Goal: Task Accomplishment & Management: Use online tool/utility

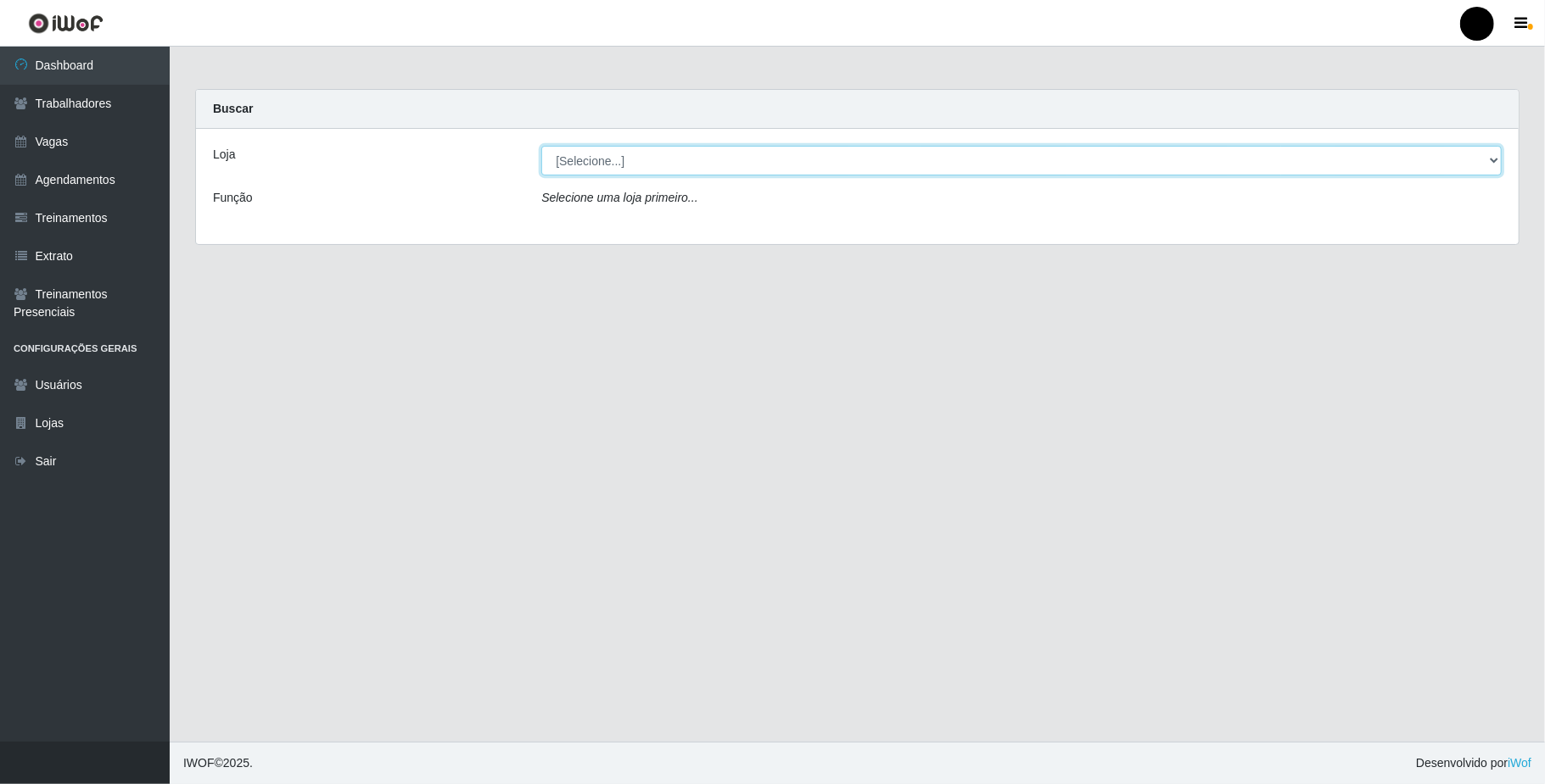
click at [654, 175] on select "[Selecione...] SuperFácil Atacado - Emaús" at bounding box center [1020, 160] width 960 height 30
select select "407"
click at [541, 146] on select "[Selecione...] SuperFácil Atacado - Emaús" at bounding box center [1020, 160] width 960 height 30
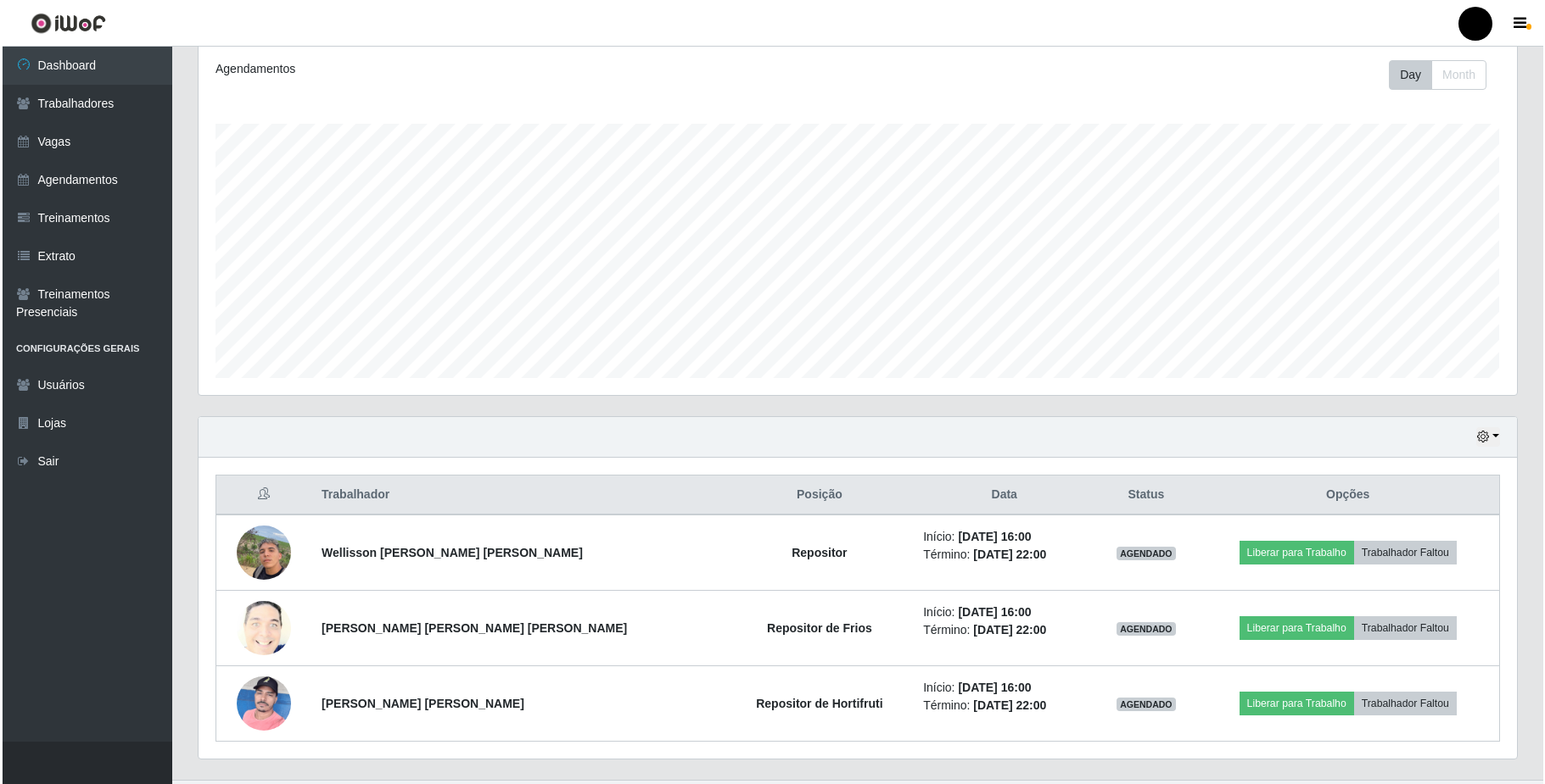
scroll to position [269, 0]
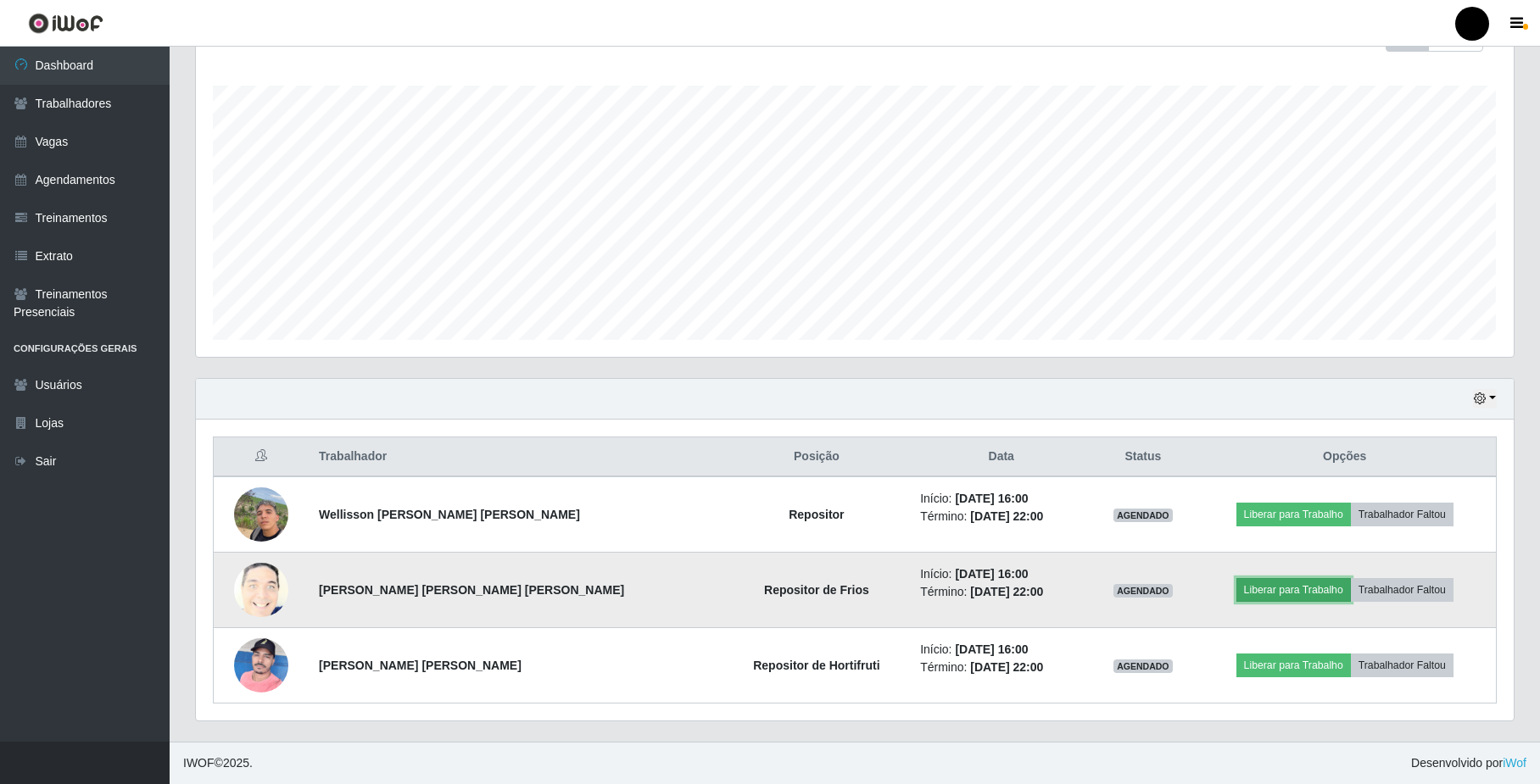
click at [1276, 595] on button "Liberar para Trabalho" at bounding box center [1294, 590] width 115 height 24
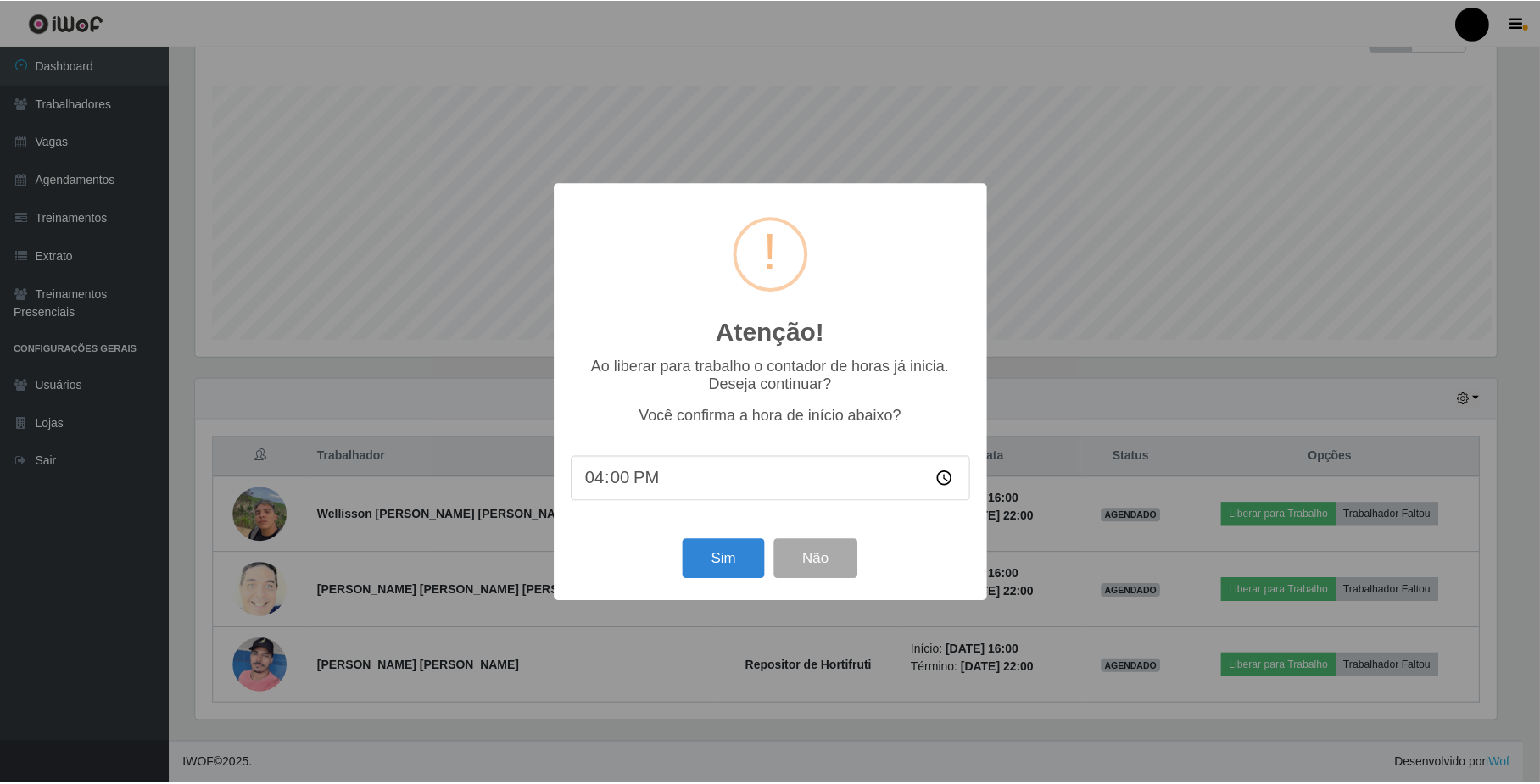
scroll to position [352, 1305]
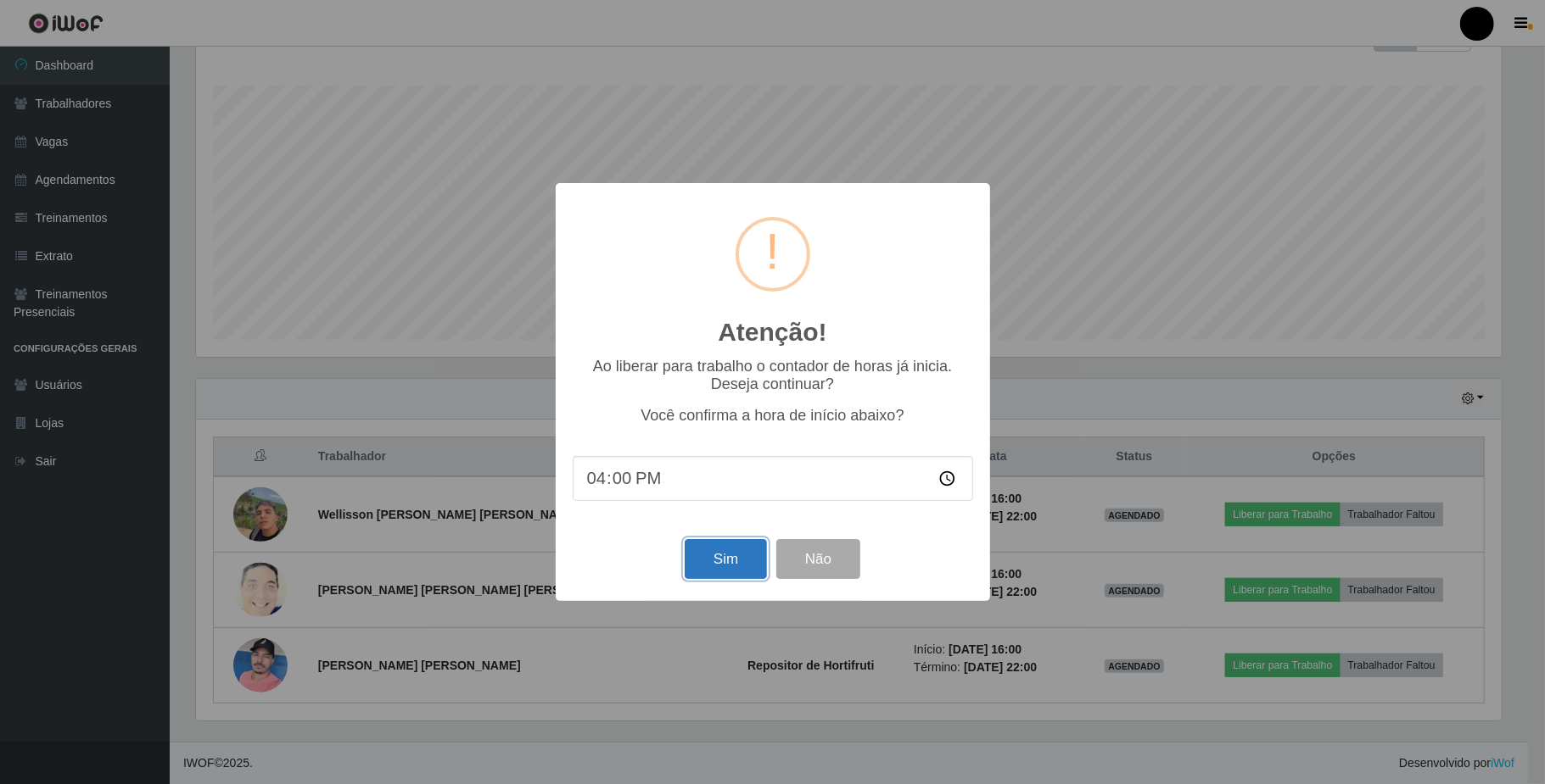
click at [733, 562] on button "Sim" at bounding box center [726, 560] width 82 height 40
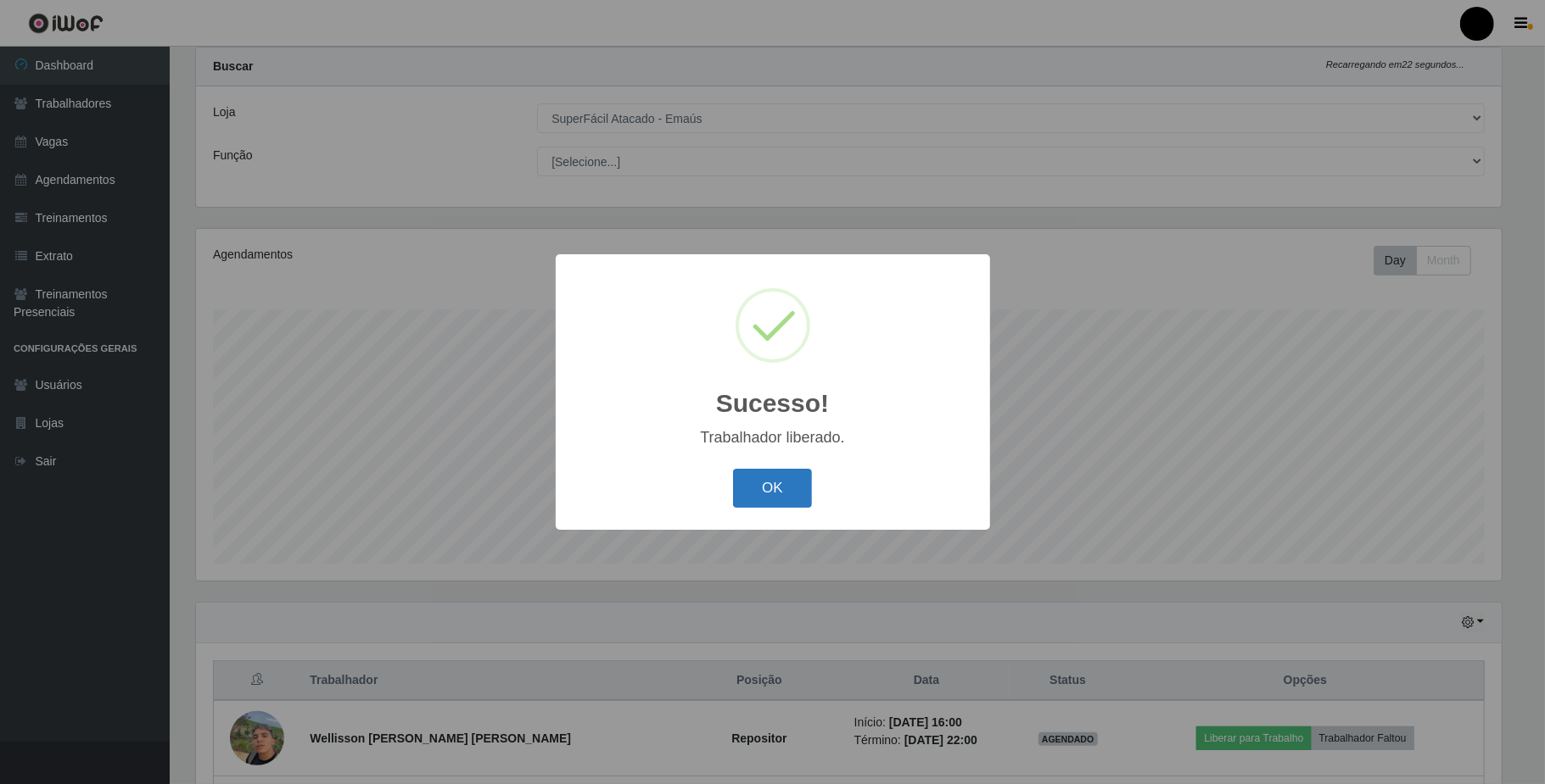
click at [791, 483] on button "OK" at bounding box center [772, 489] width 79 height 40
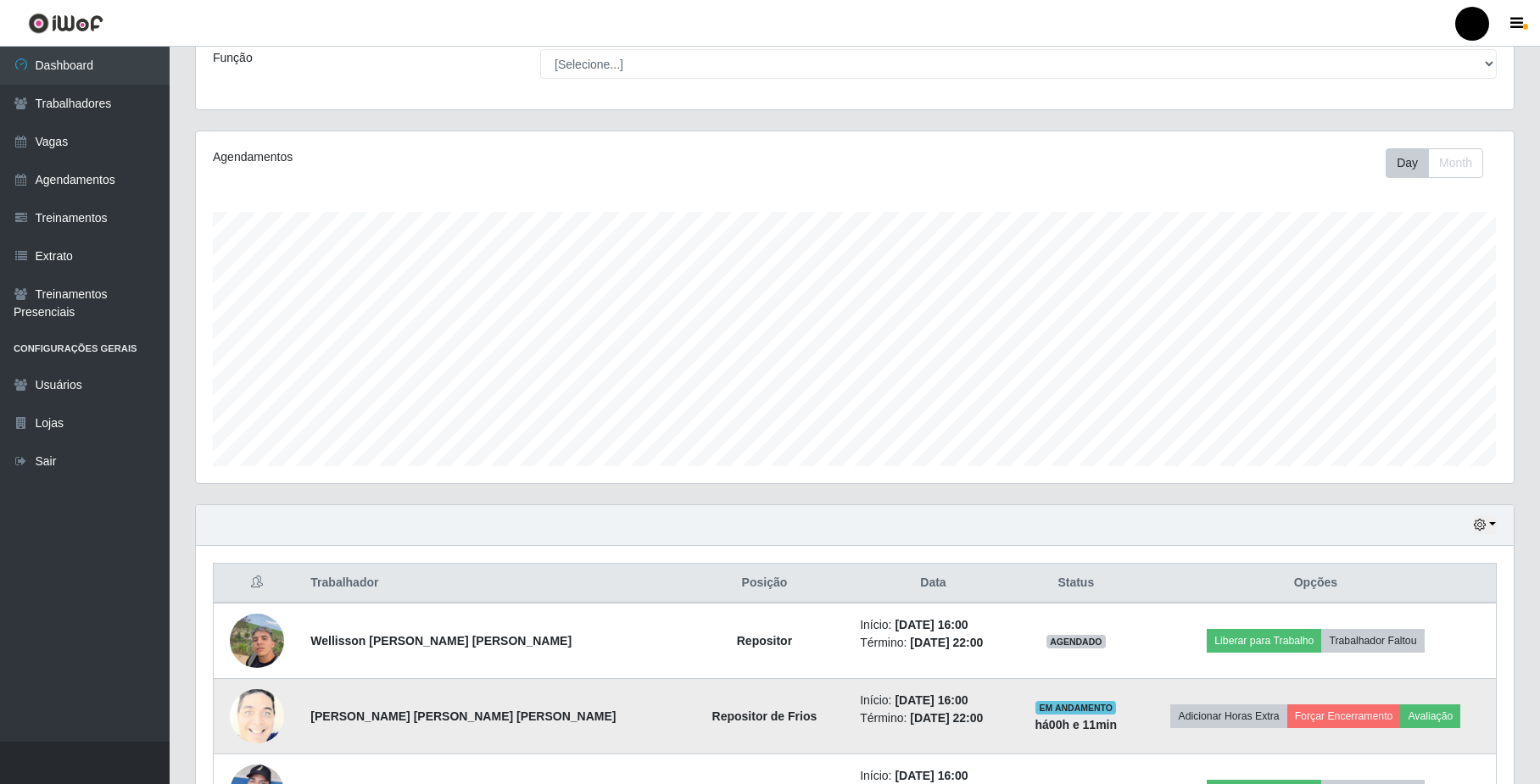
scroll to position [269, 0]
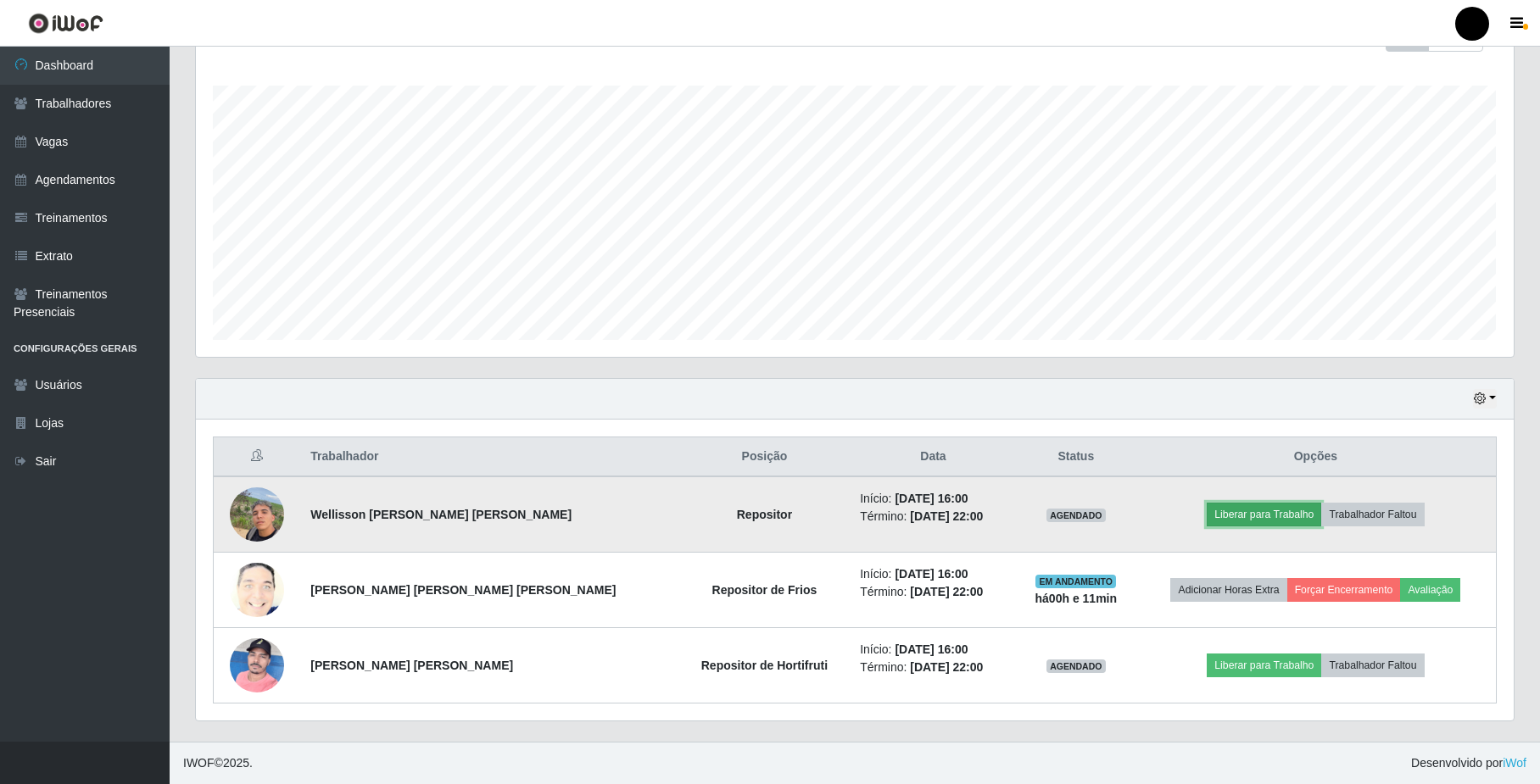
click at [1253, 514] on button "Liberar para Trabalho" at bounding box center [1264, 515] width 115 height 24
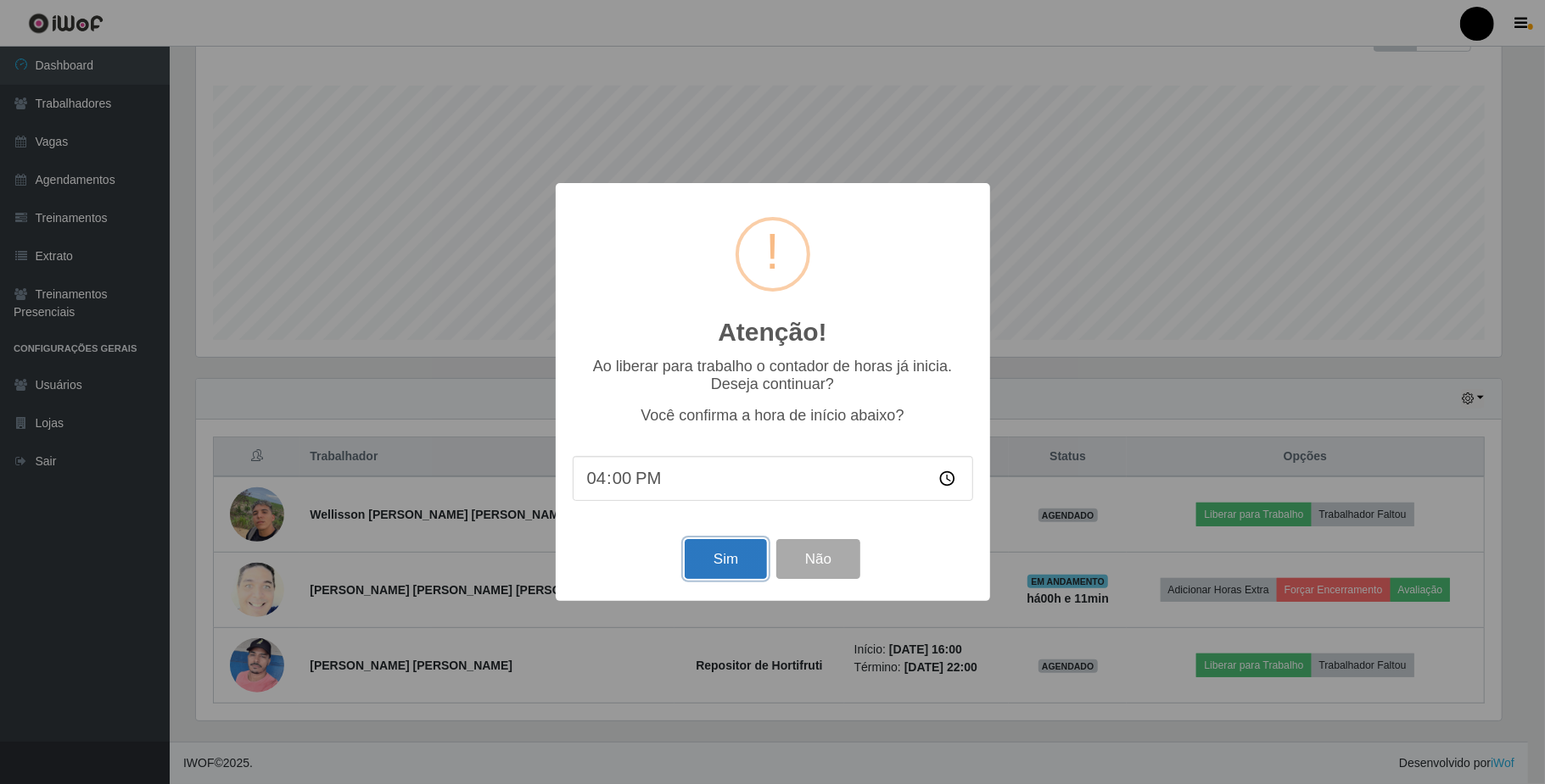
click at [715, 560] on button "Sim" at bounding box center [726, 560] width 82 height 40
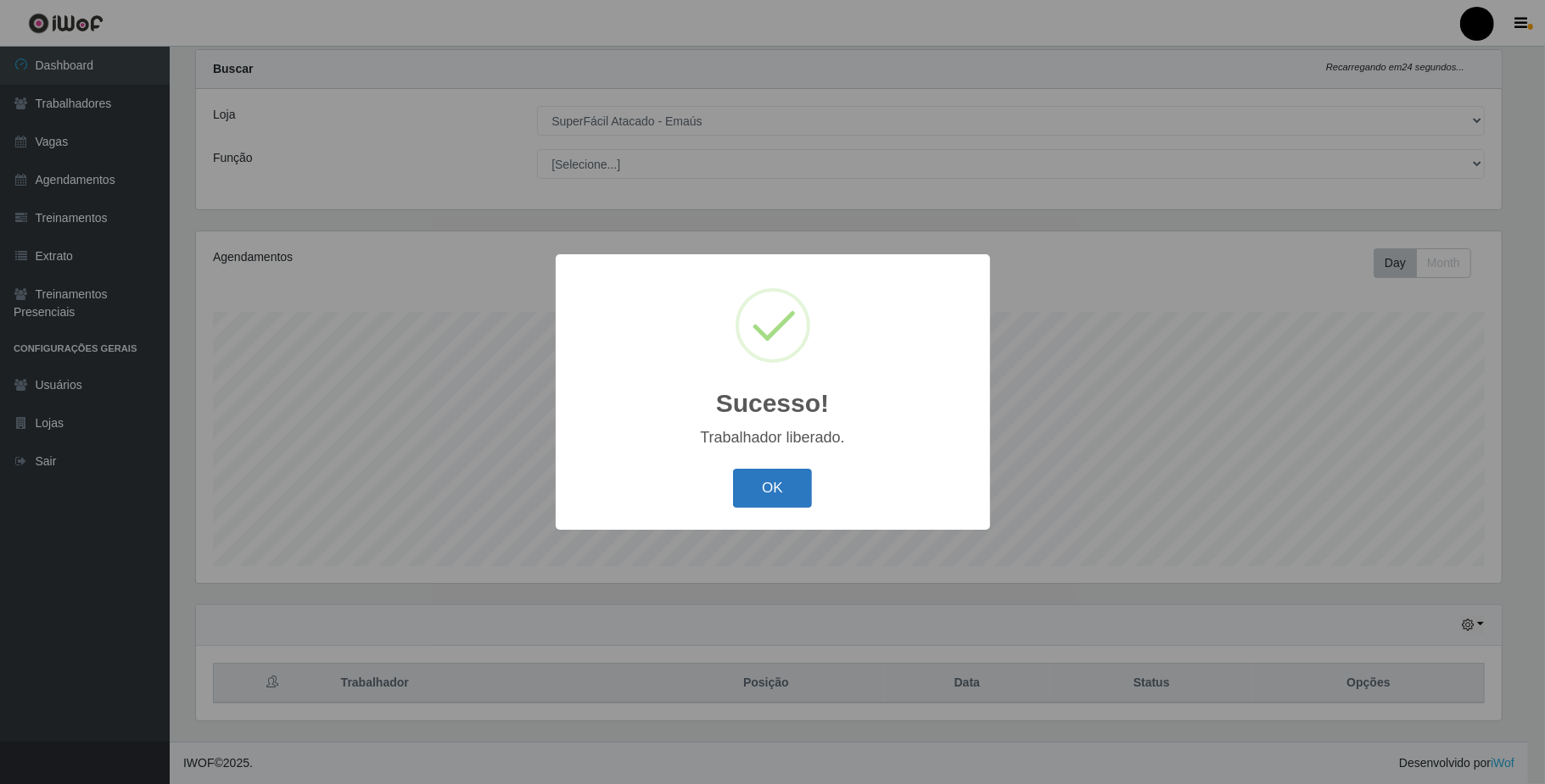
click at [763, 490] on button "OK" at bounding box center [772, 489] width 79 height 40
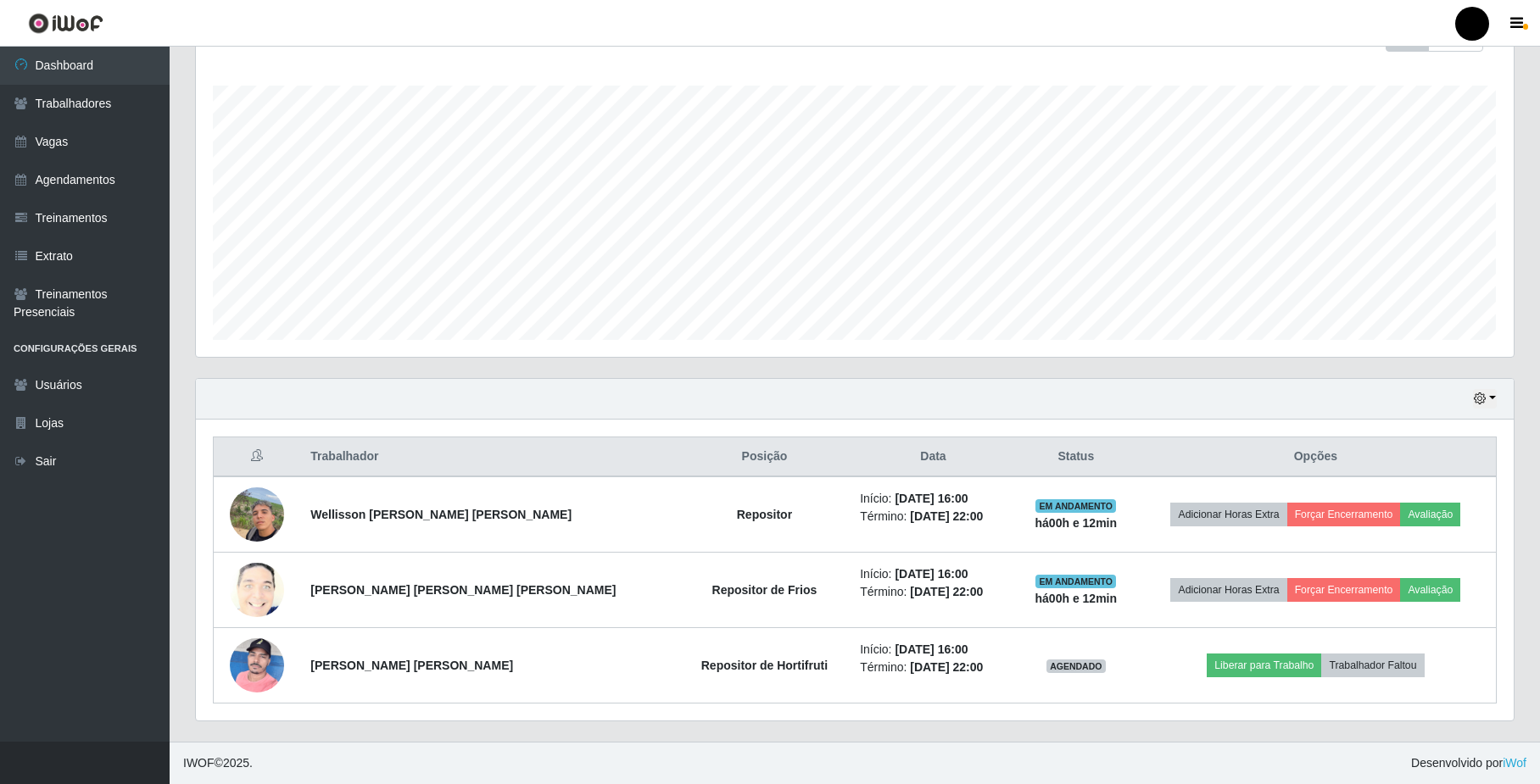
scroll to position [269, 0]
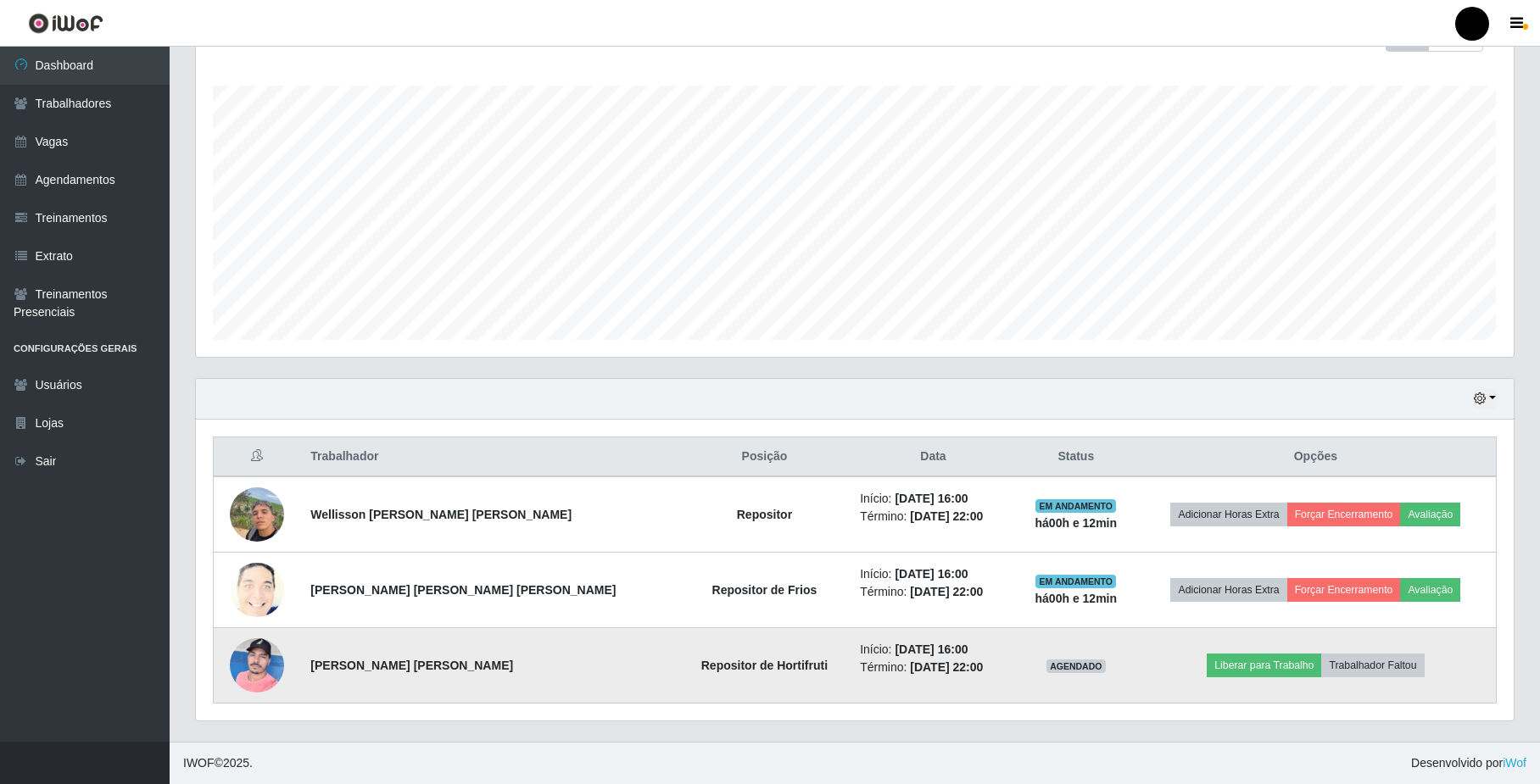
click at [1252, 649] on td "Liberar para Trabalho Trabalhador Faltou" at bounding box center [1316, 666] width 361 height 75
click at [1257, 667] on button "Liberar para Trabalho" at bounding box center [1264, 666] width 115 height 24
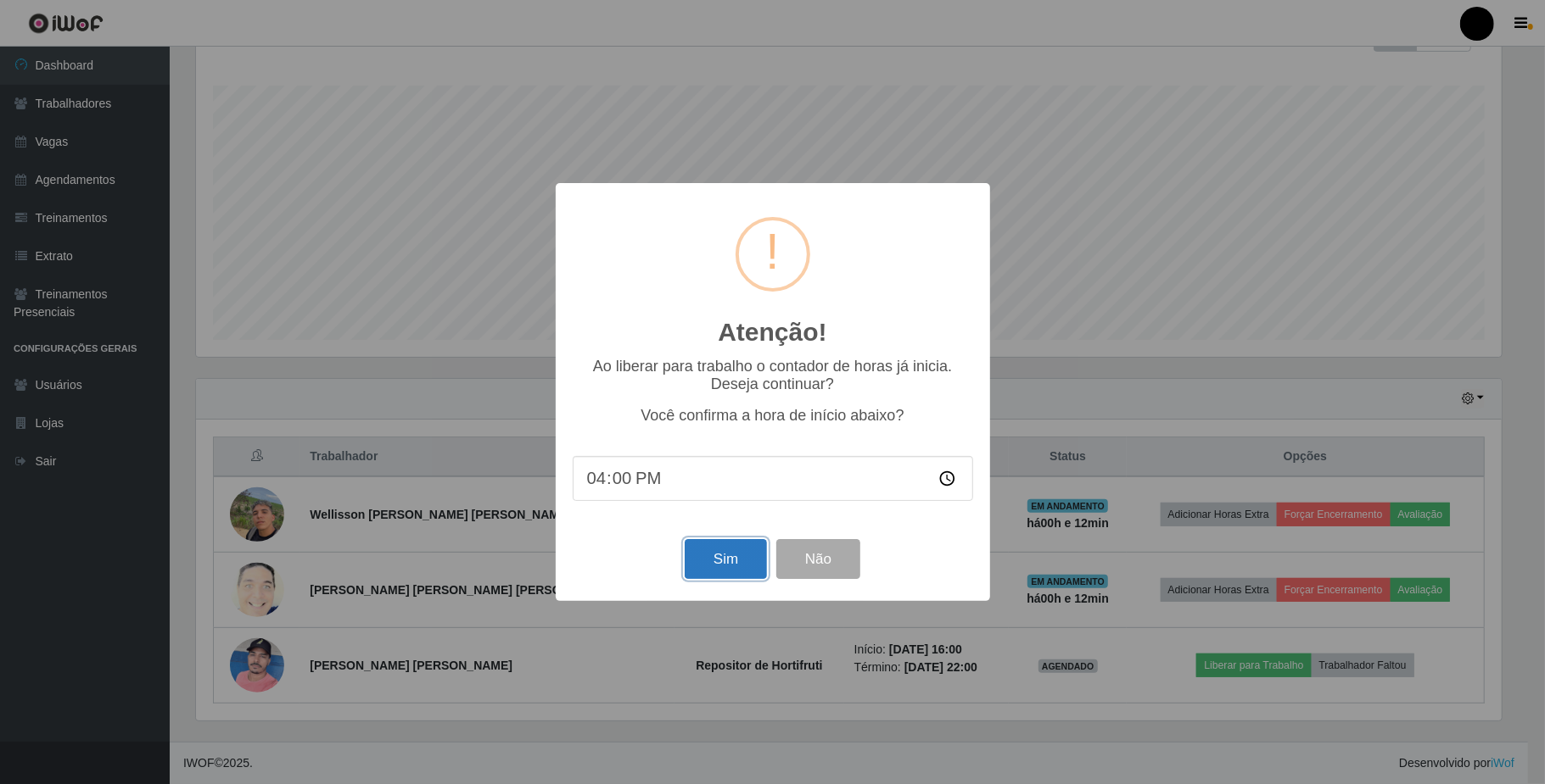
click at [748, 557] on button "Sim" at bounding box center [726, 560] width 82 height 40
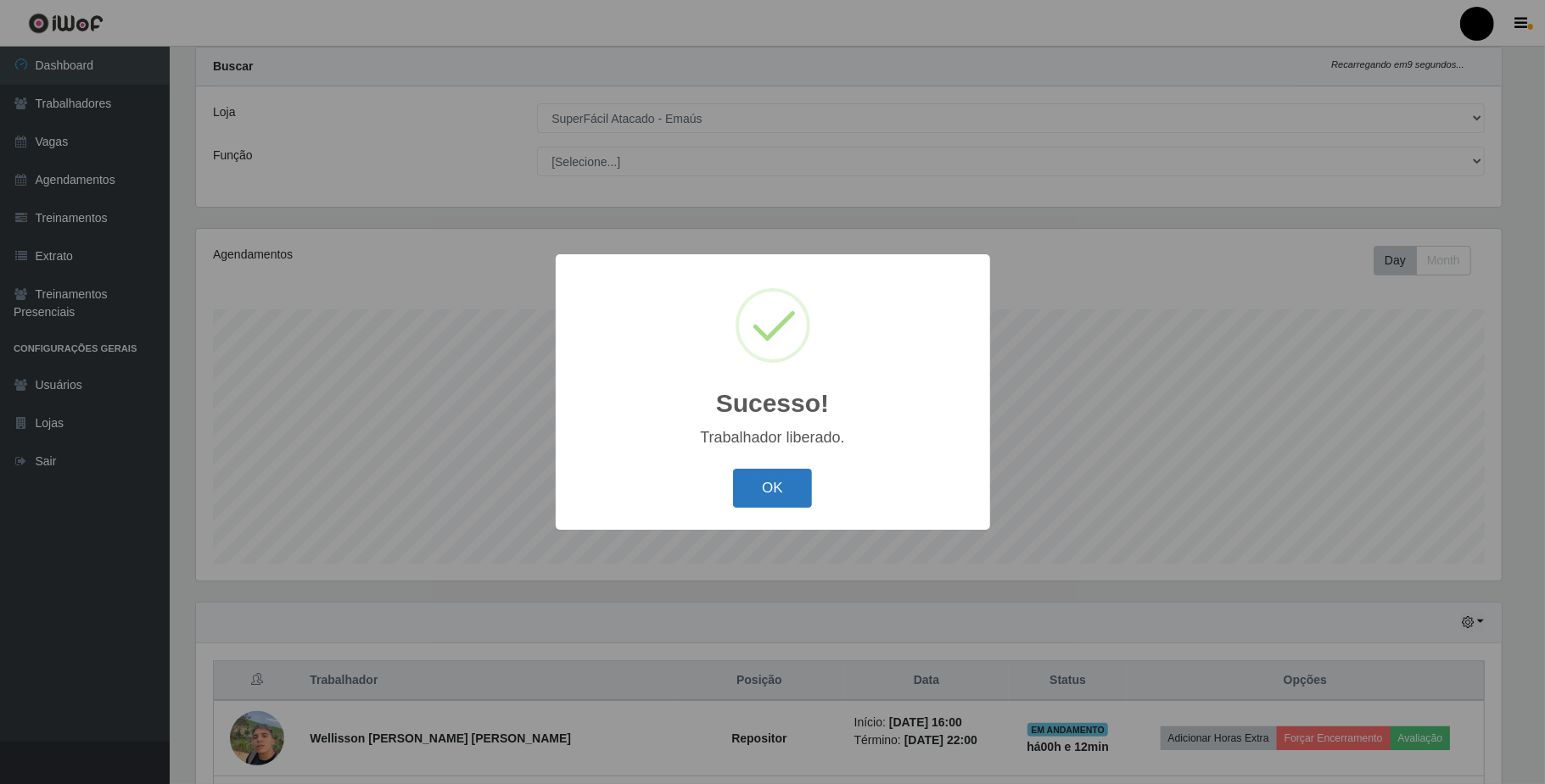
click at [776, 470] on button "OK" at bounding box center [772, 489] width 79 height 40
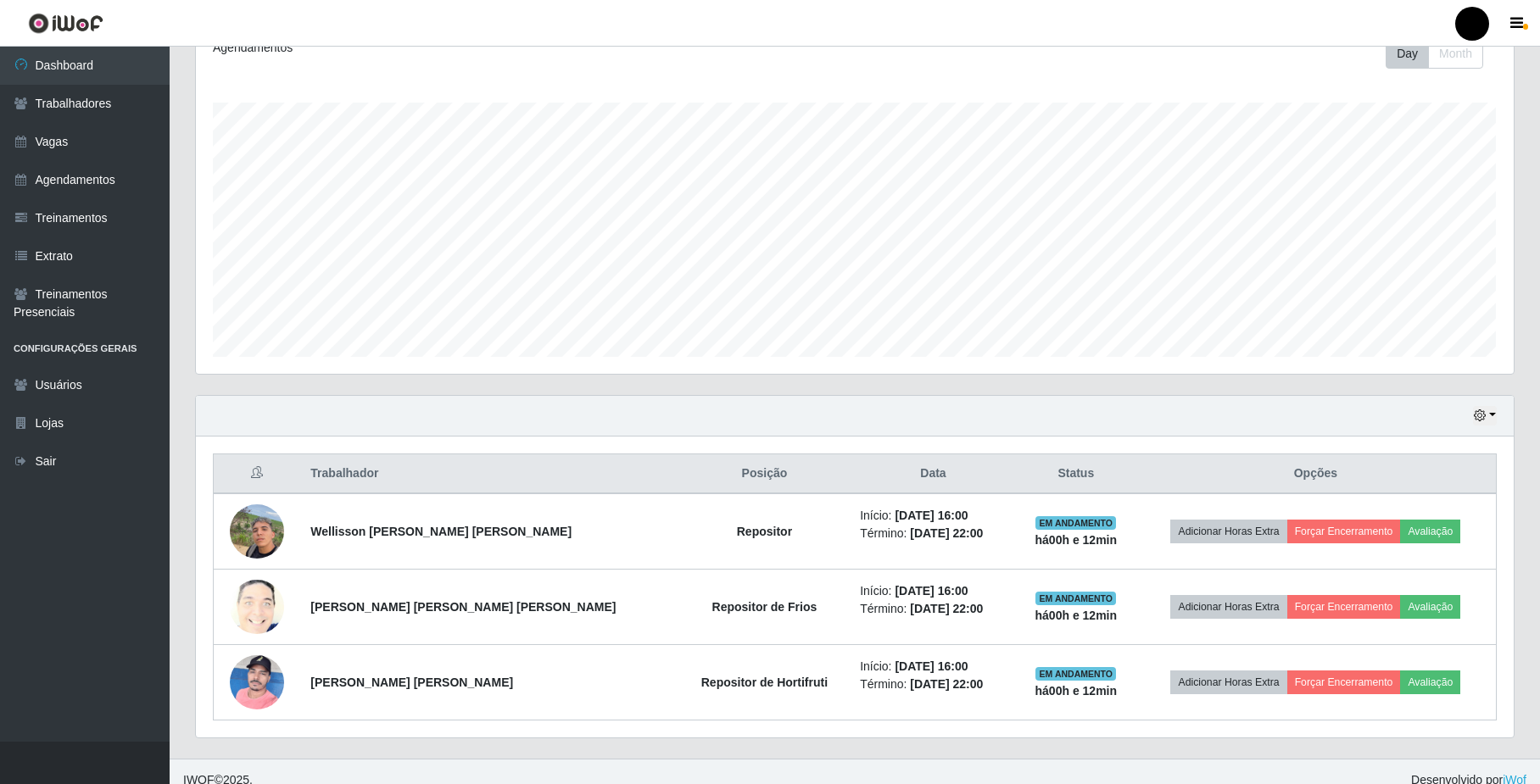
scroll to position [269, 0]
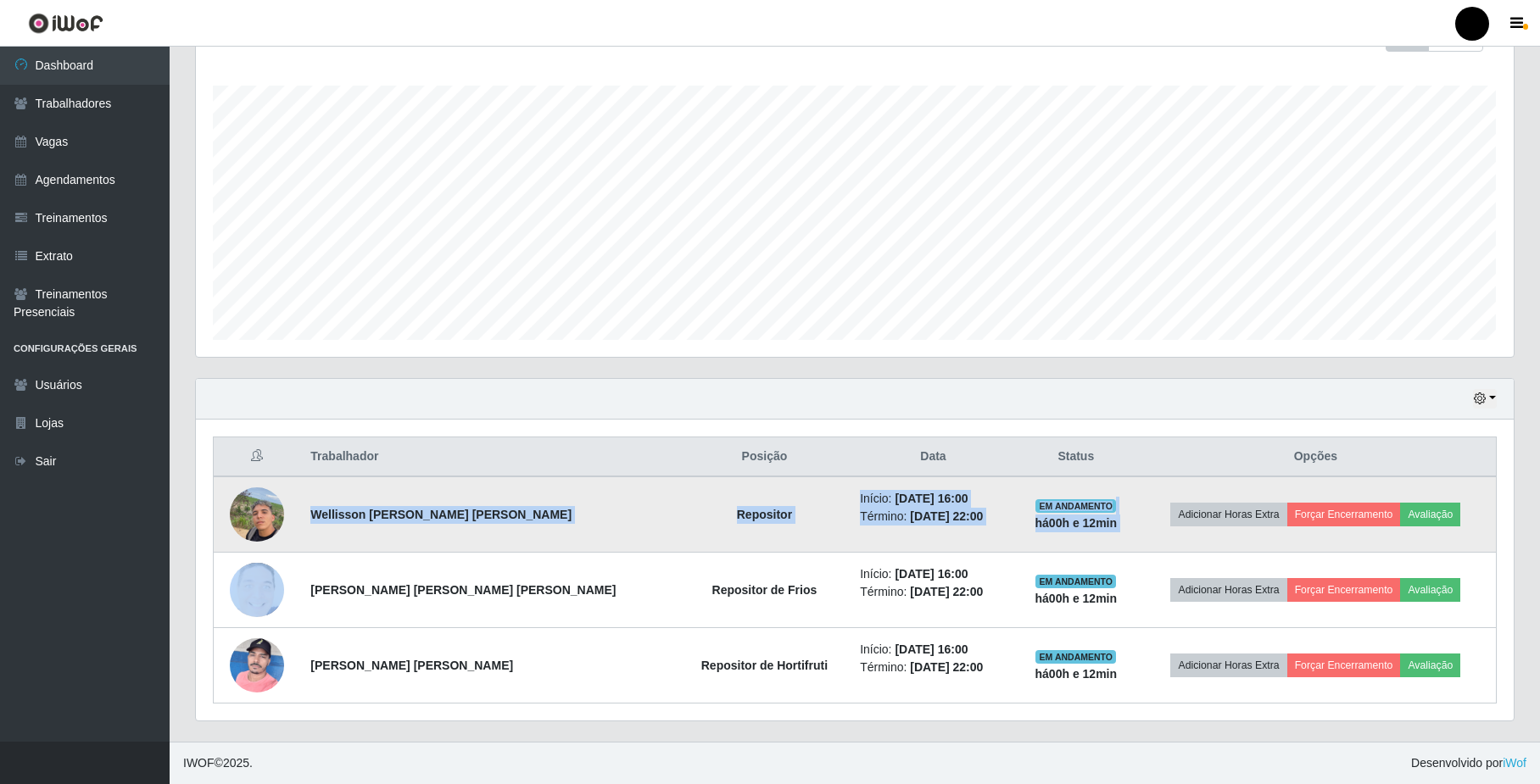
drag, startPoint x: 317, startPoint y: 514, endPoint x: 1437, endPoint y: 530, distance: 1120.1
click at [1441, 530] on tr "Wellisson Lucas Alexandre Moreira Repositor Início: 18/09/2025, 16:00 Término: …" at bounding box center [855, 515] width 1283 height 76
click at [507, 508] on strong "Wellisson [PERSON_NAME]" at bounding box center [440, 515] width 261 height 13
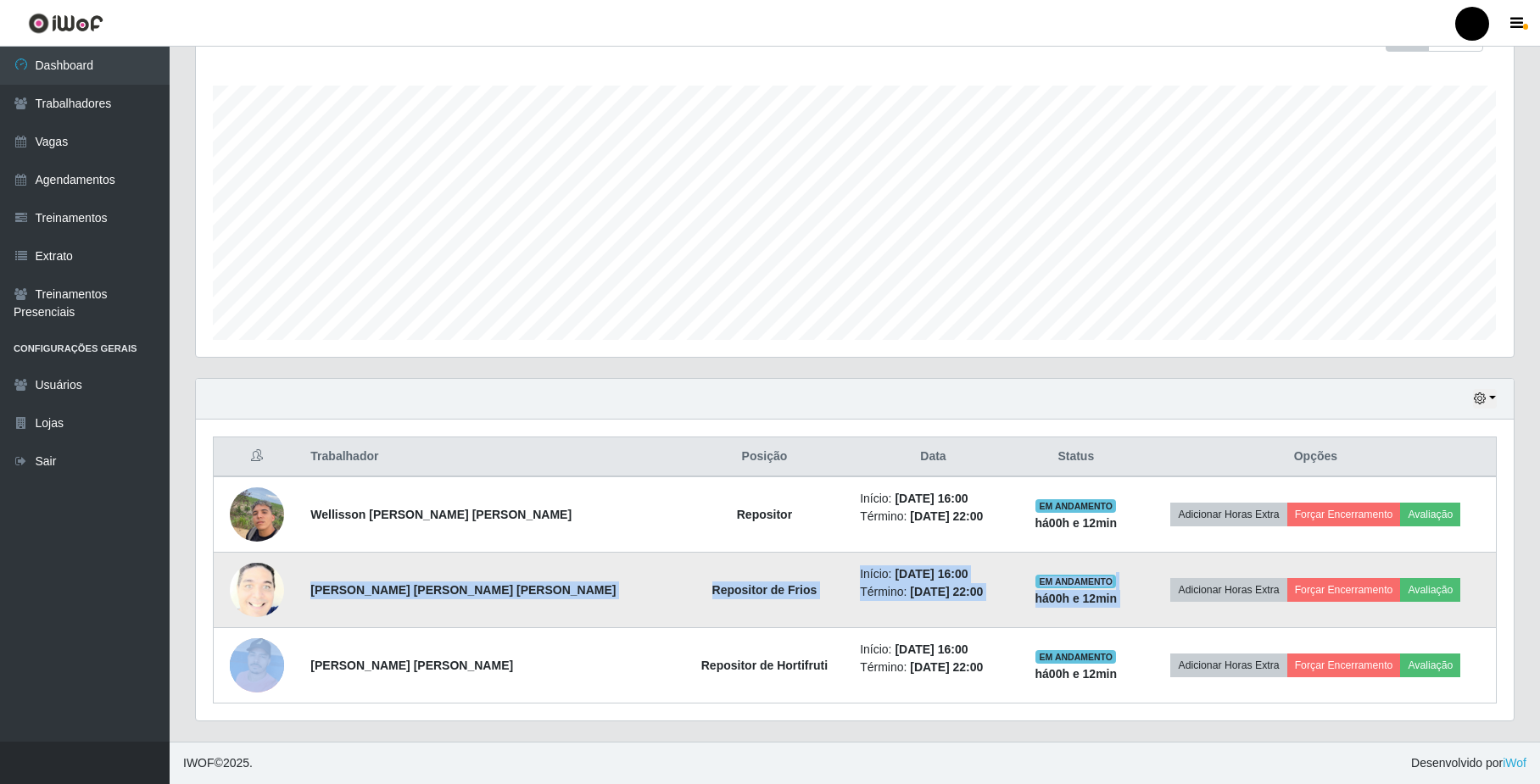
drag, startPoint x: 319, startPoint y: 590, endPoint x: 1269, endPoint y: 615, distance: 950.3
click at [1269, 615] on tr "Joao Victor de Medeiros Lira Repositor de Frios Início: 18/09/2025, 16:00 Térmi…" at bounding box center [855, 590] width 1283 height 75
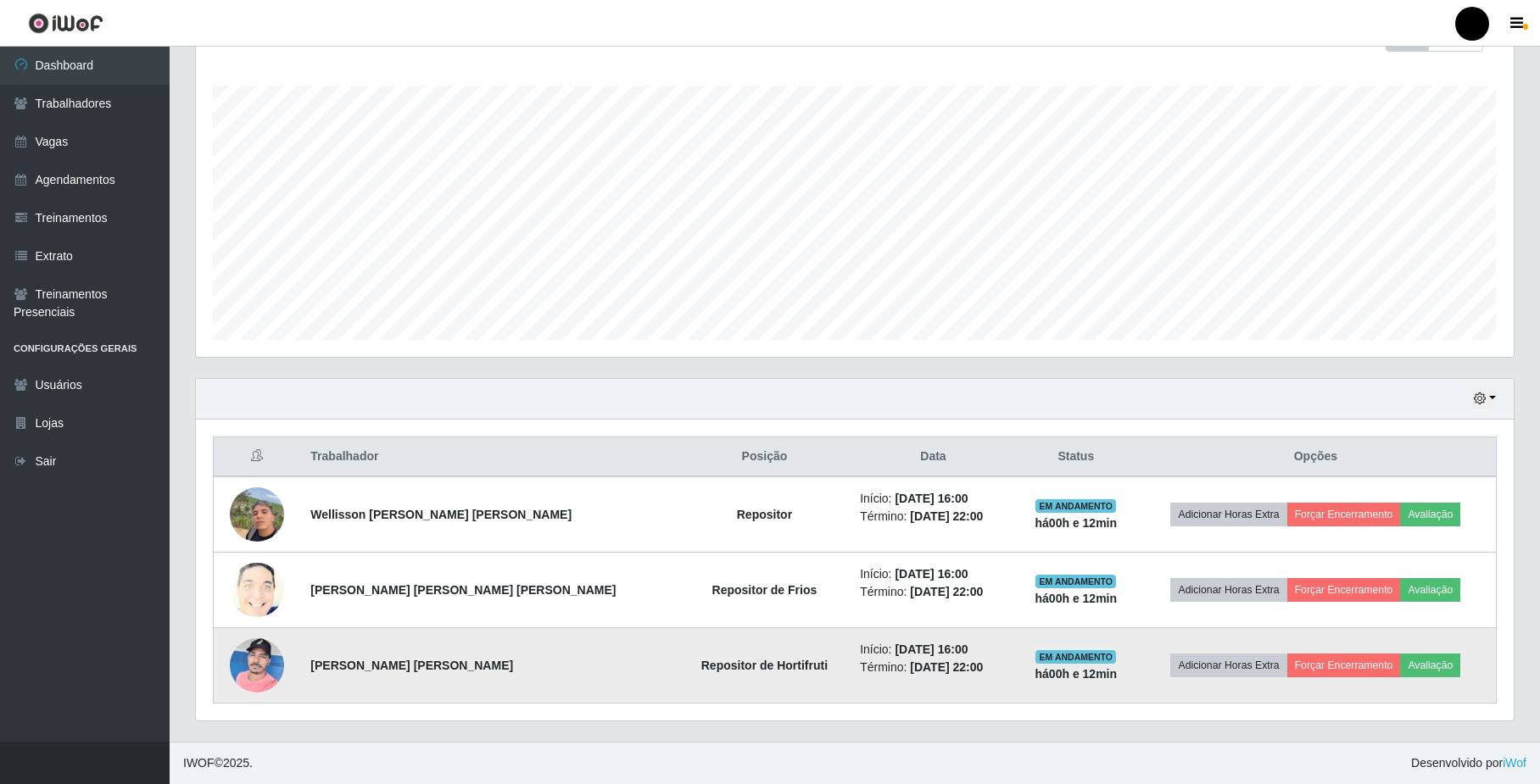
click at [316, 665] on td "[PERSON_NAME]" at bounding box center [489, 666] width 378 height 75
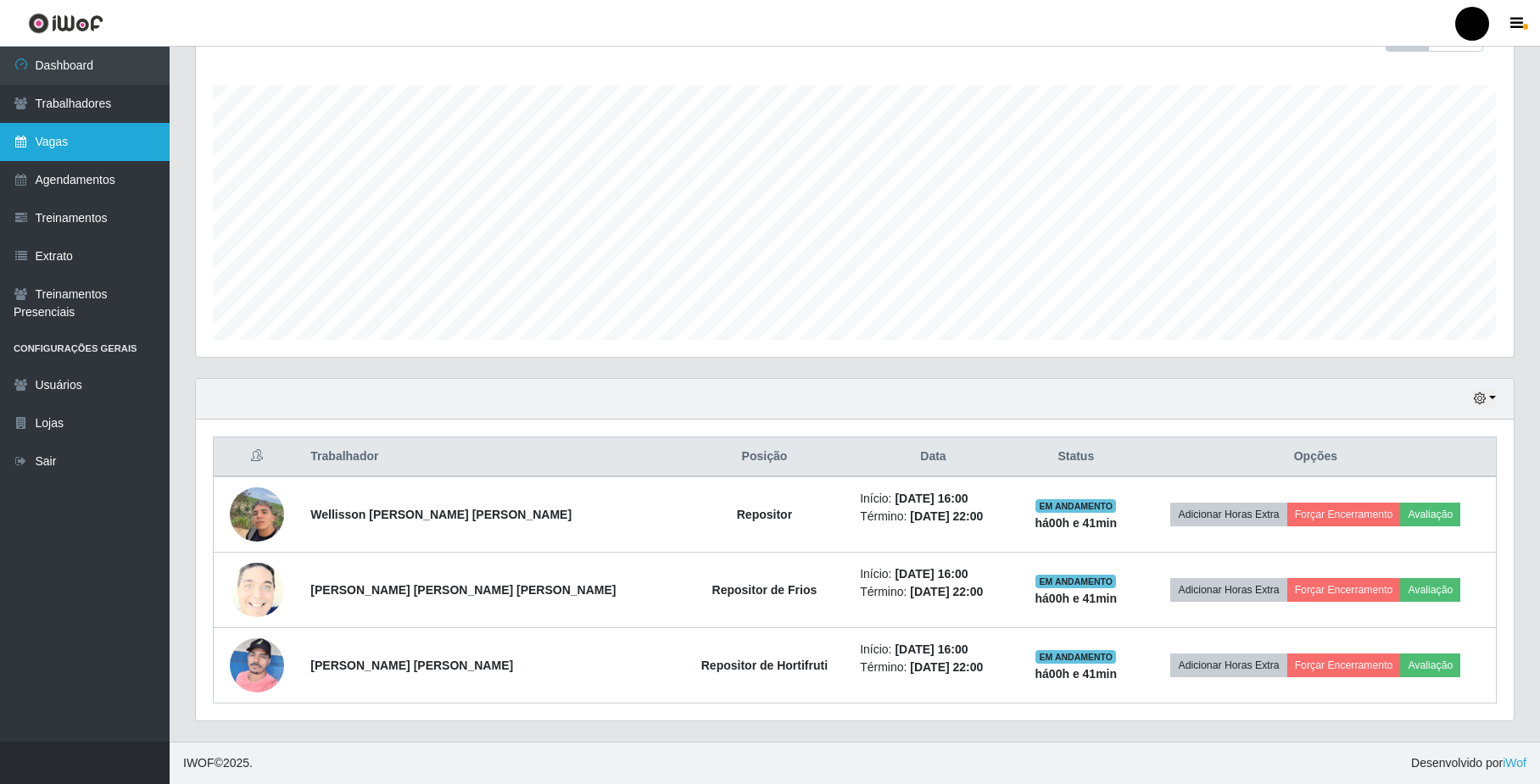
click at [83, 133] on link "Vagas" at bounding box center [85, 142] width 170 height 38
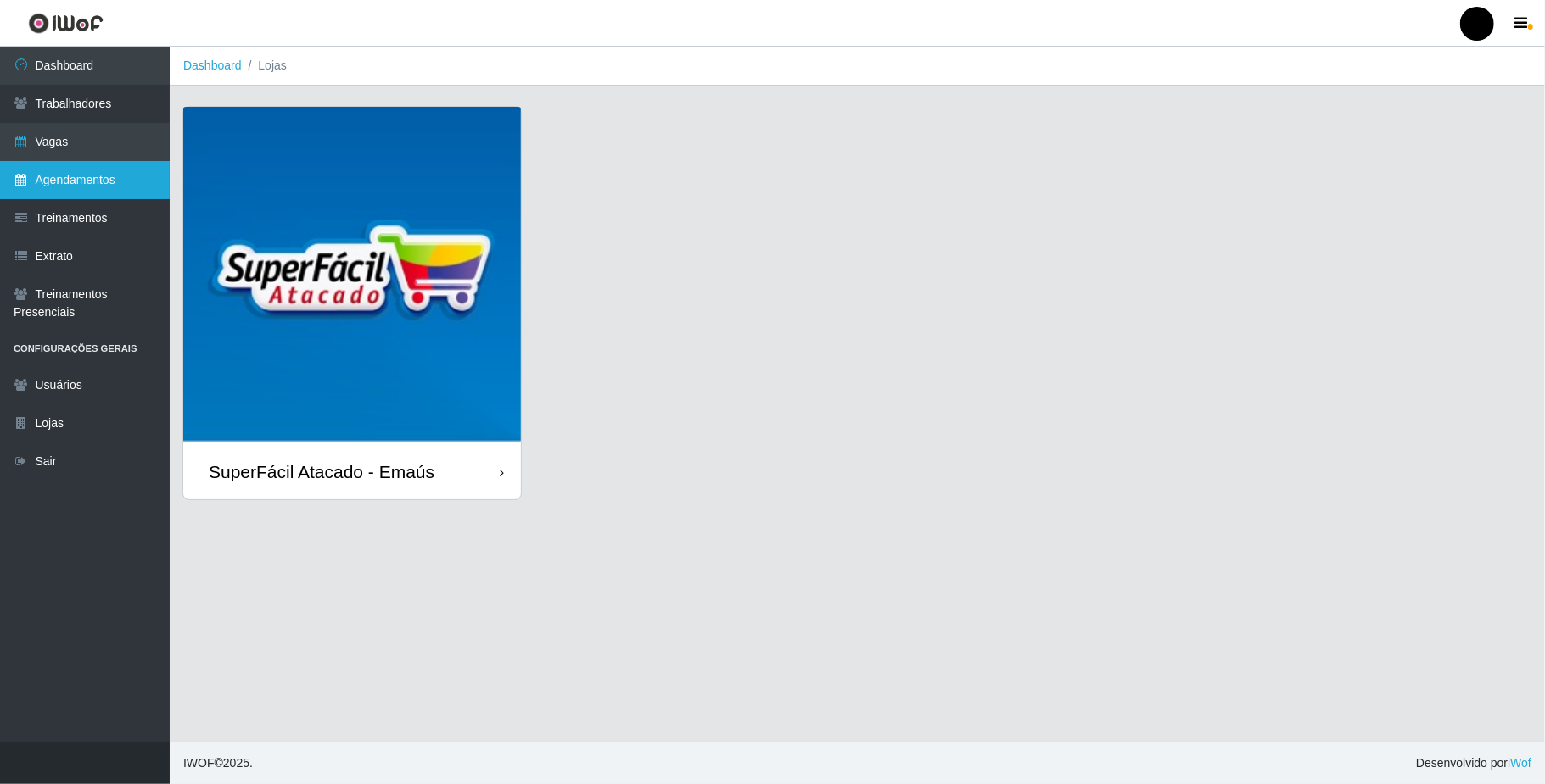
click at [55, 178] on link "Agendamentos" at bounding box center [85, 180] width 170 height 38
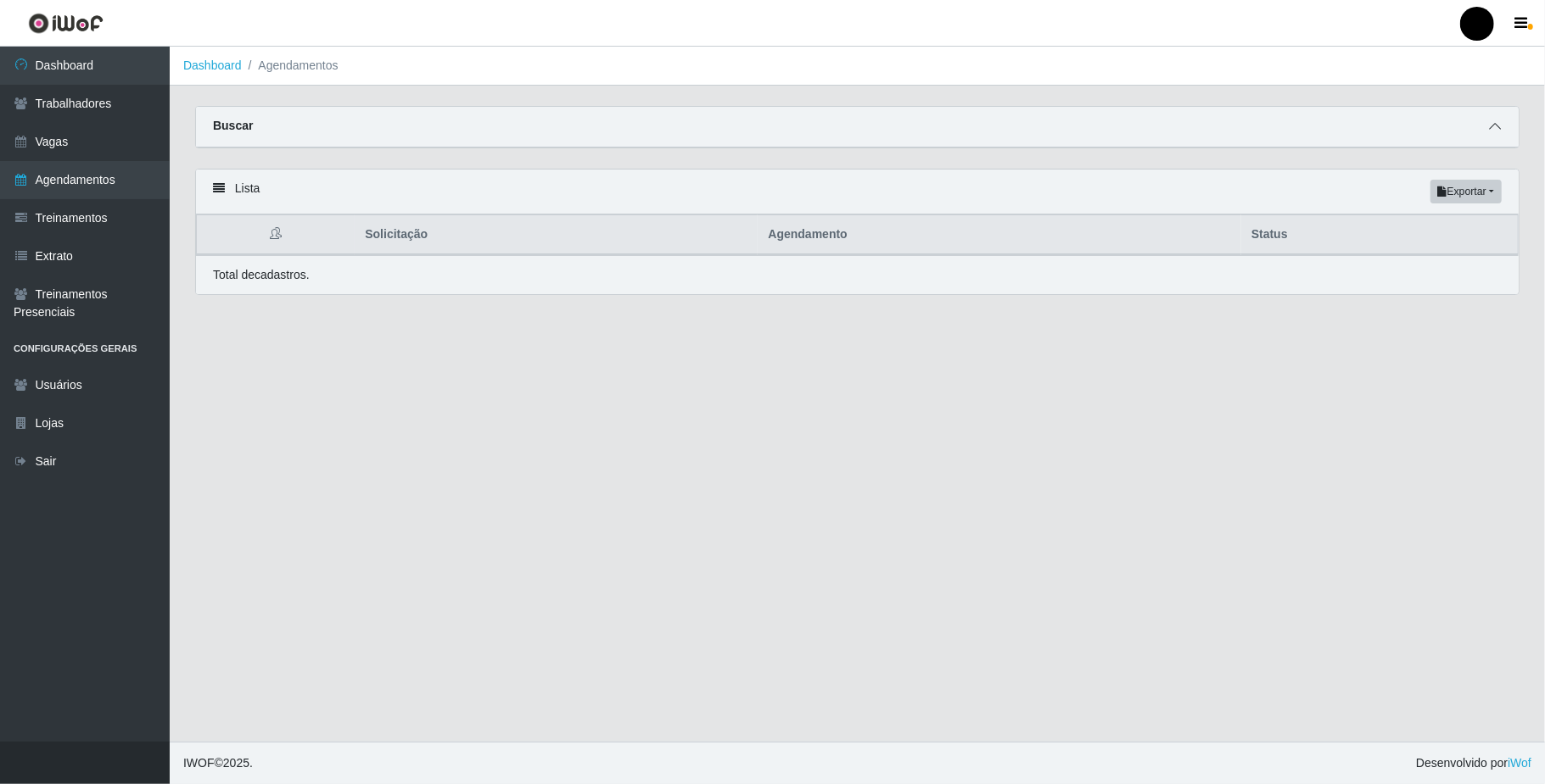
click at [1494, 120] on icon at bounding box center [1494, 126] width 11 height 11
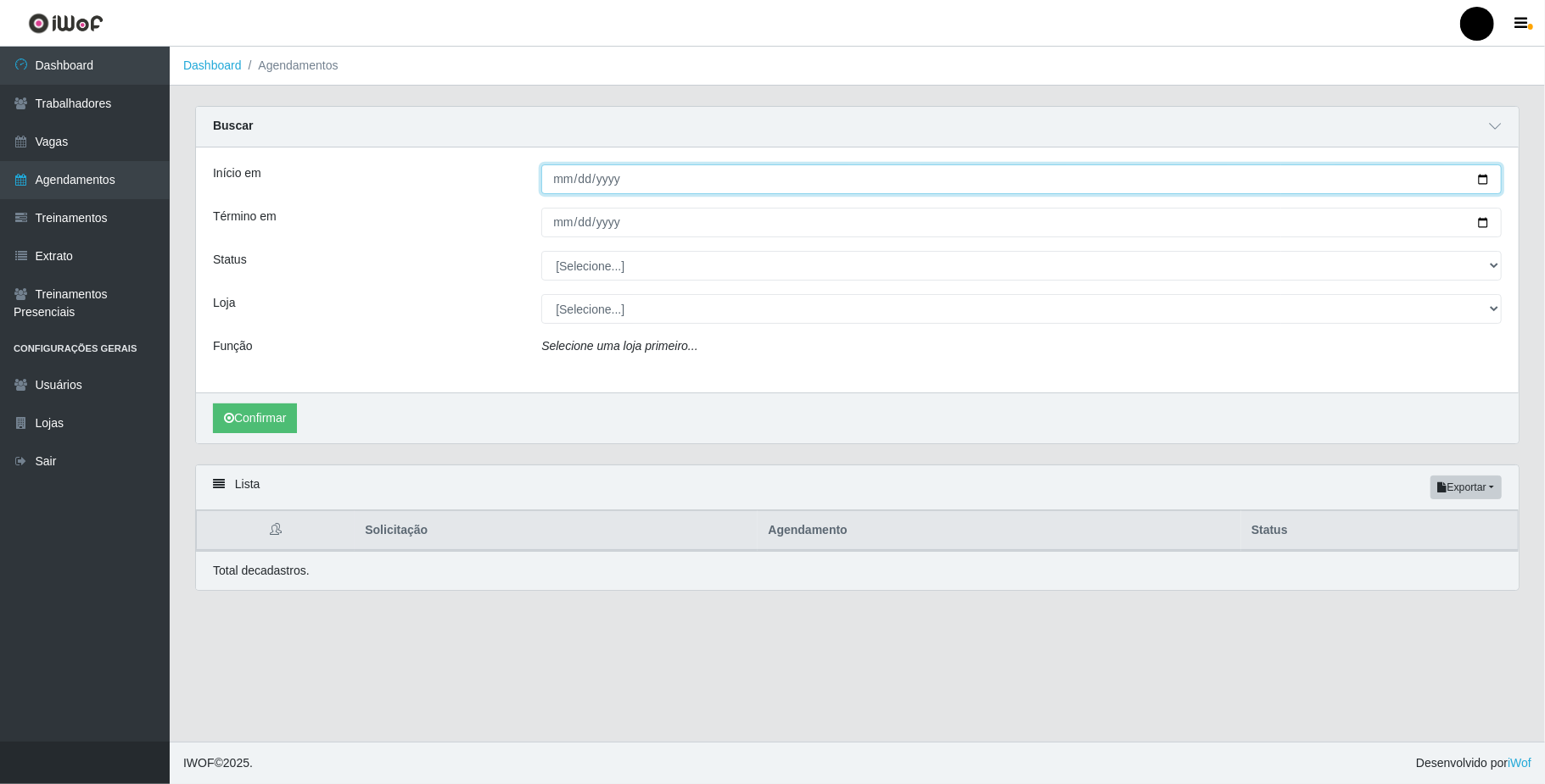
click at [1483, 185] on input "Início em" at bounding box center [1020, 179] width 960 height 30
type input "[DATE]"
click at [1480, 215] on input "Término em" at bounding box center [1020, 222] width 960 height 30
click at [1487, 222] on input "Término em" at bounding box center [1020, 222] width 960 height 30
type input "[DATE]"
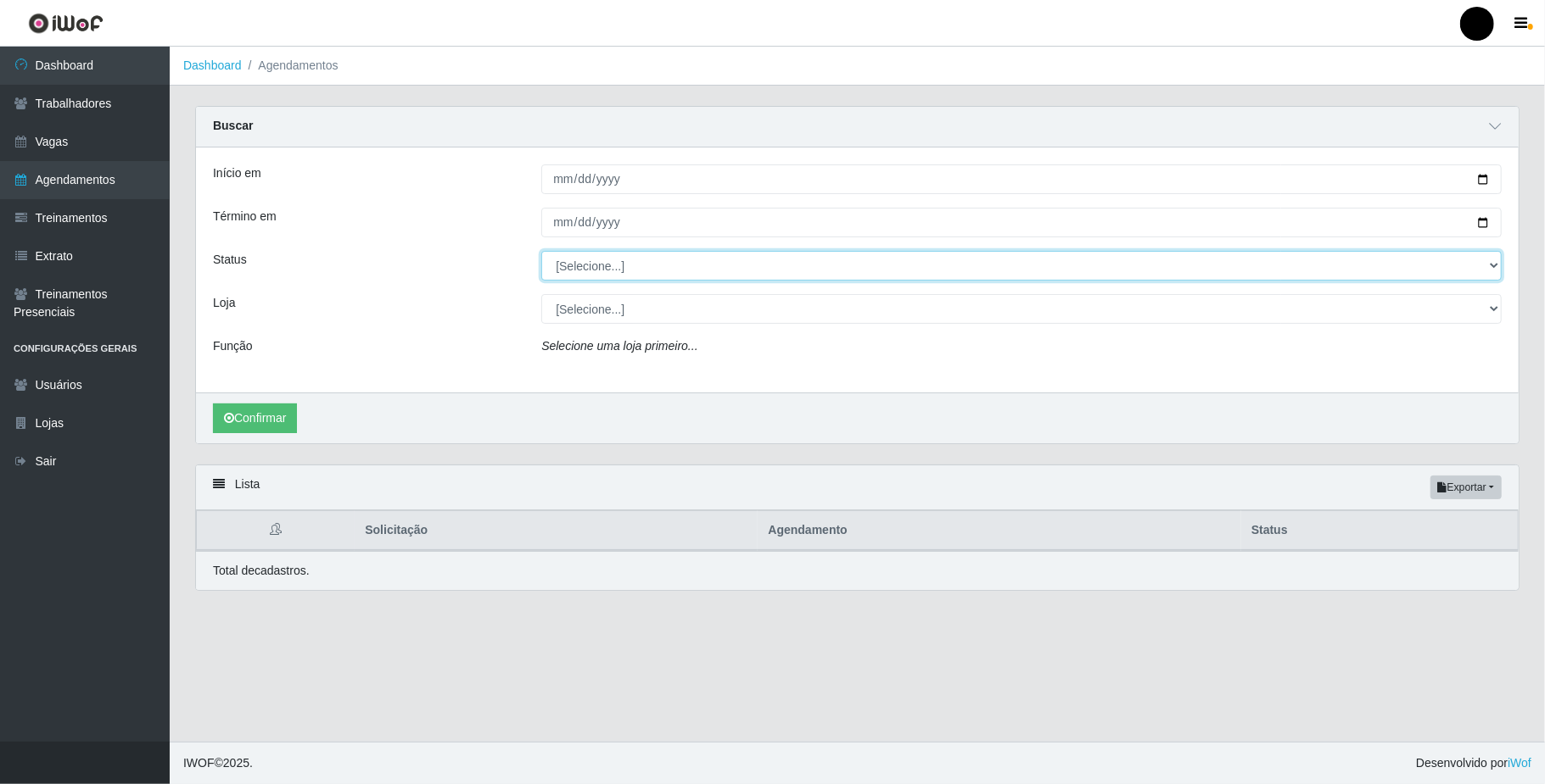
click at [580, 259] on select "[Selecione...] AGENDADO AGUARDANDO LIBERAR EM ANDAMENTO EM REVISÃO FINALIZADO C…" at bounding box center [1020, 265] width 960 height 30
select select "AGENDADO"
click at [541, 252] on select "[Selecione...] AGENDADO AGUARDANDO LIBERAR EM ANDAMENTO EM REVISÃO FINALIZADO C…" at bounding box center [1020, 265] width 960 height 30
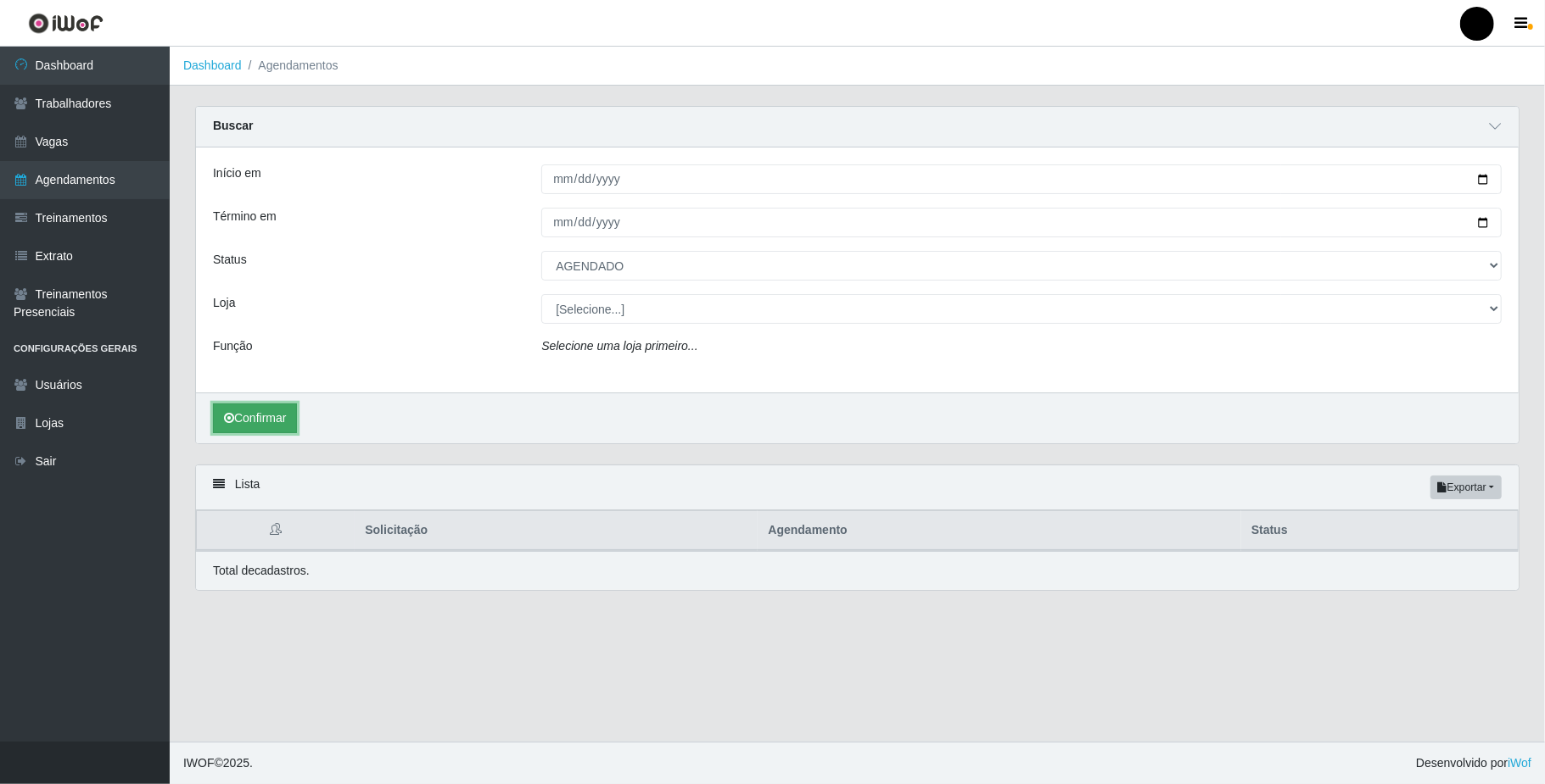
click at [287, 419] on button "Confirmar" at bounding box center [255, 418] width 84 height 30
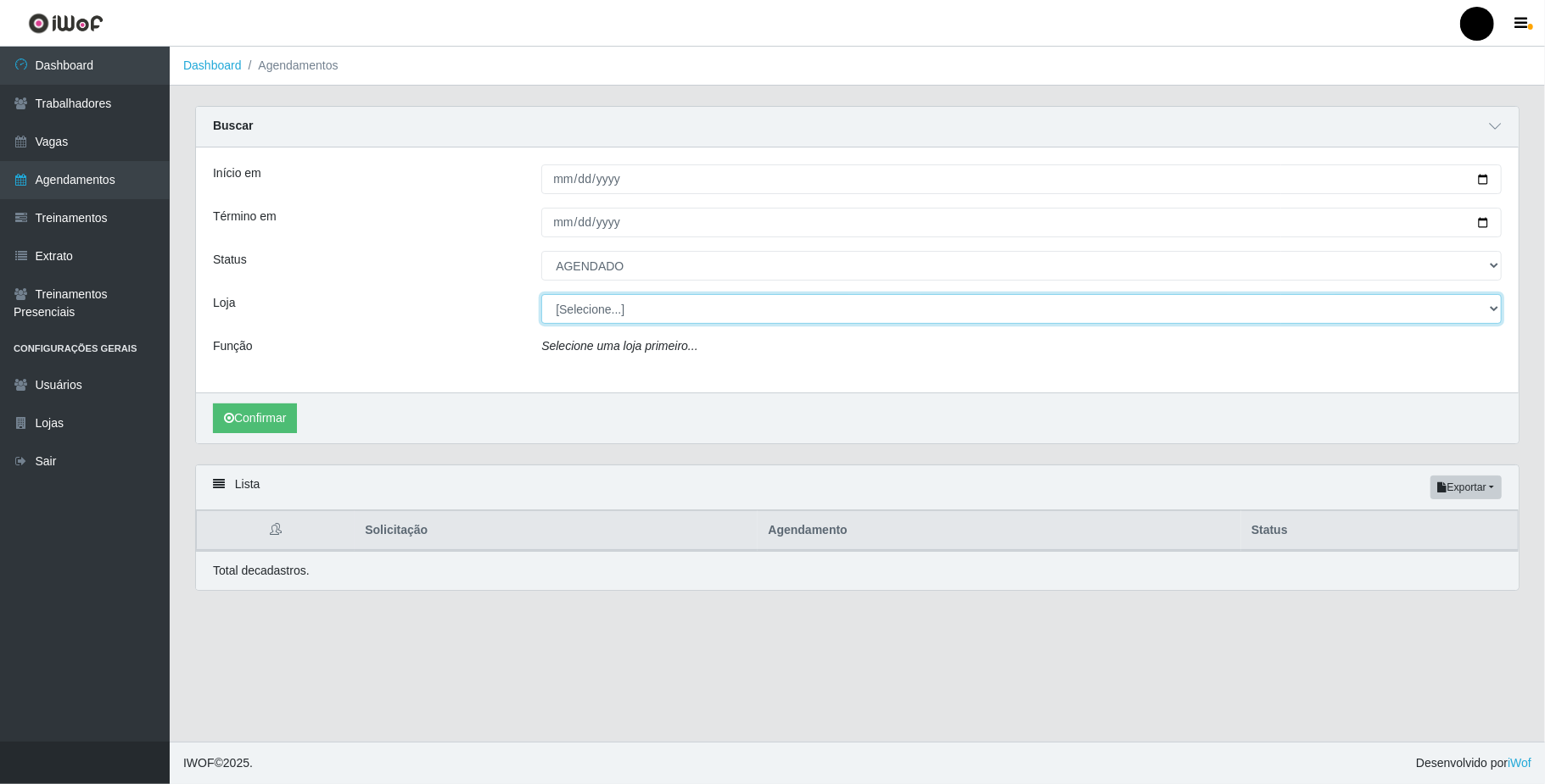
click at [592, 322] on select "[Selecione...] SuperFácil Atacado - Emaús" at bounding box center [1020, 308] width 960 height 30
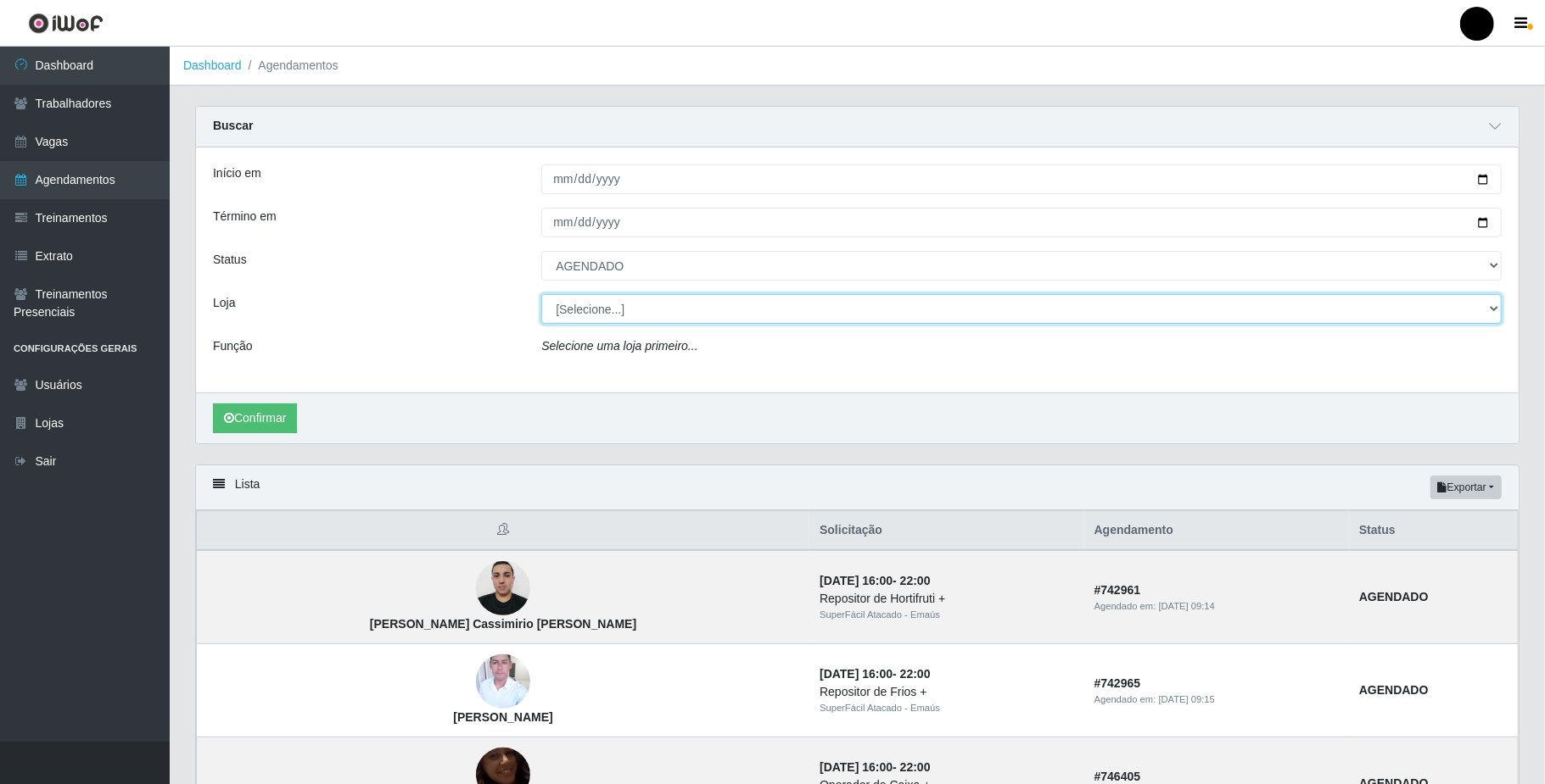
select select "407"
click at [541, 295] on select "[Selecione...] SuperFácil Atacado - Emaús" at bounding box center [1020, 308] width 960 height 30
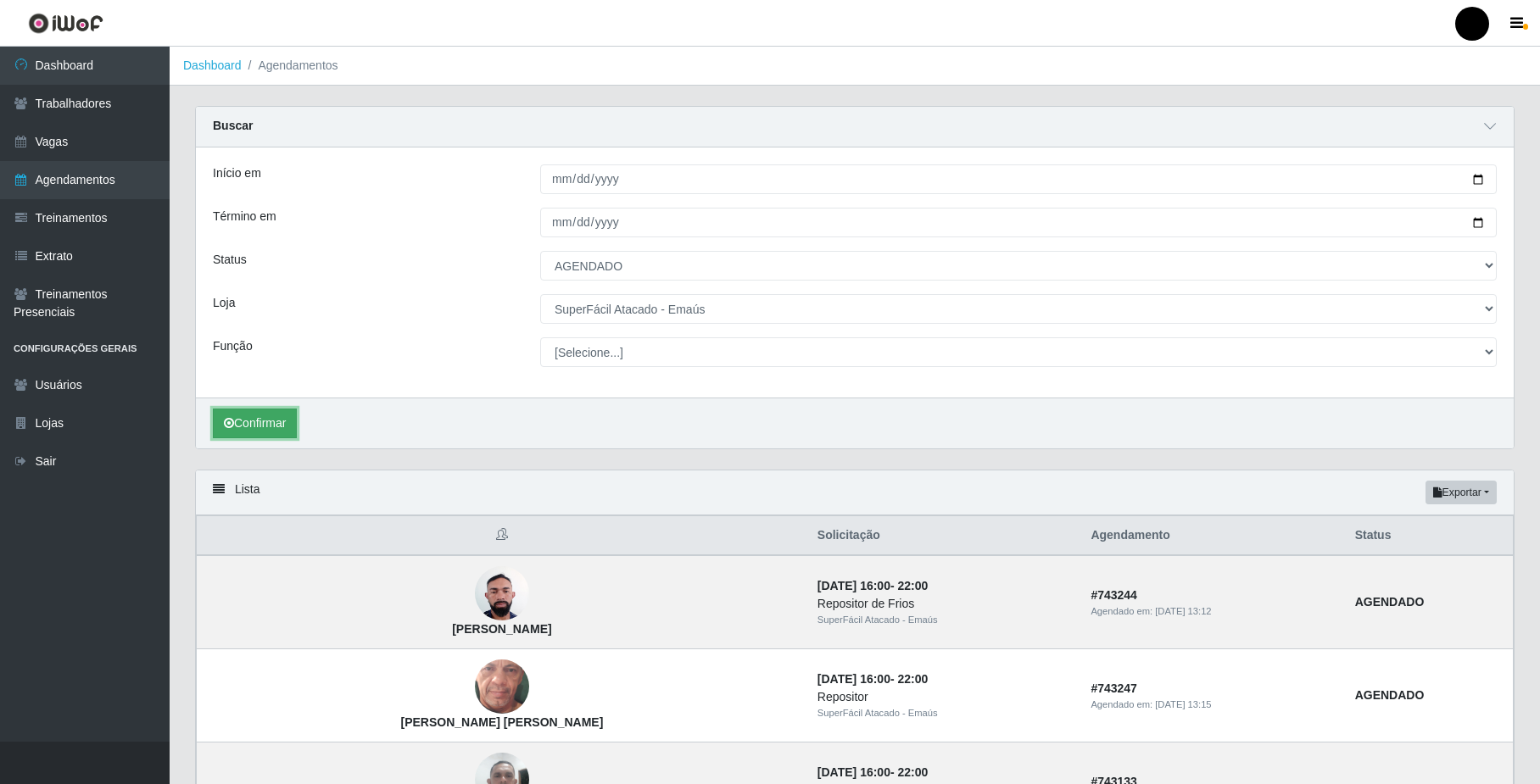
click at [243, 418] on button "Confirmar" at bounding box center [255, 423] width 84 height 30
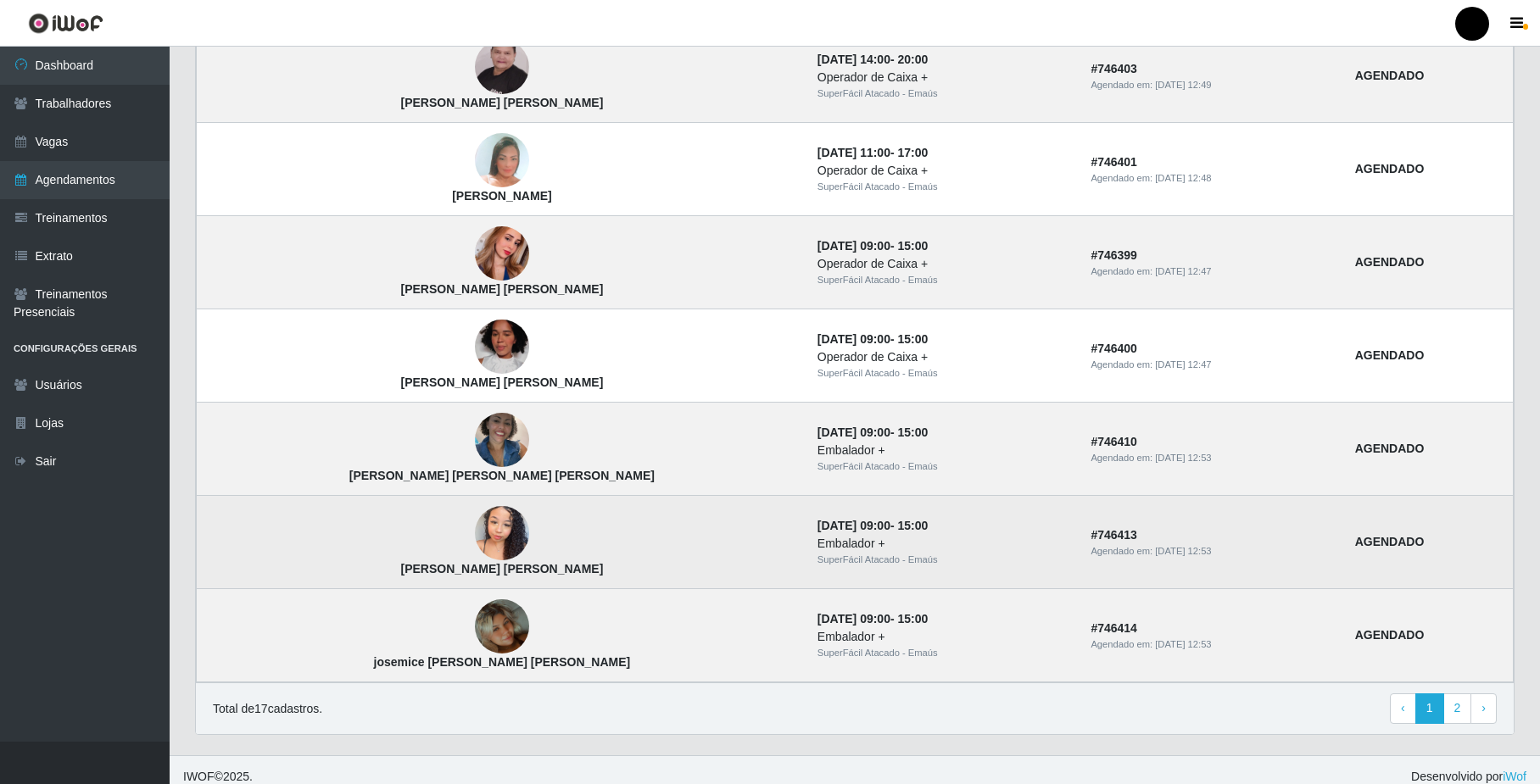
scroll to position [1294, 0]
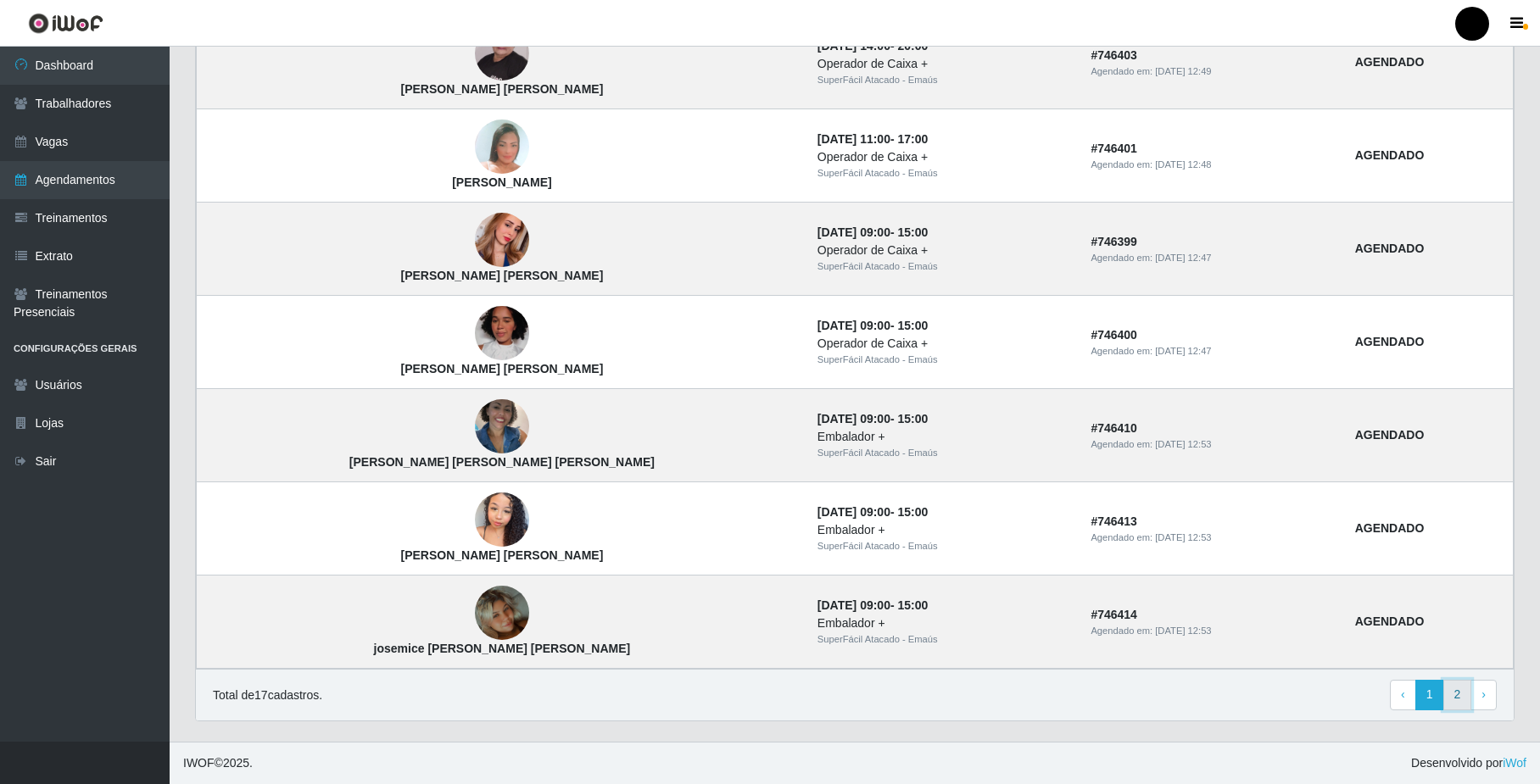
click at [1454, 696] on link "2" at bounding box center [1458, 695] width 29 height 31
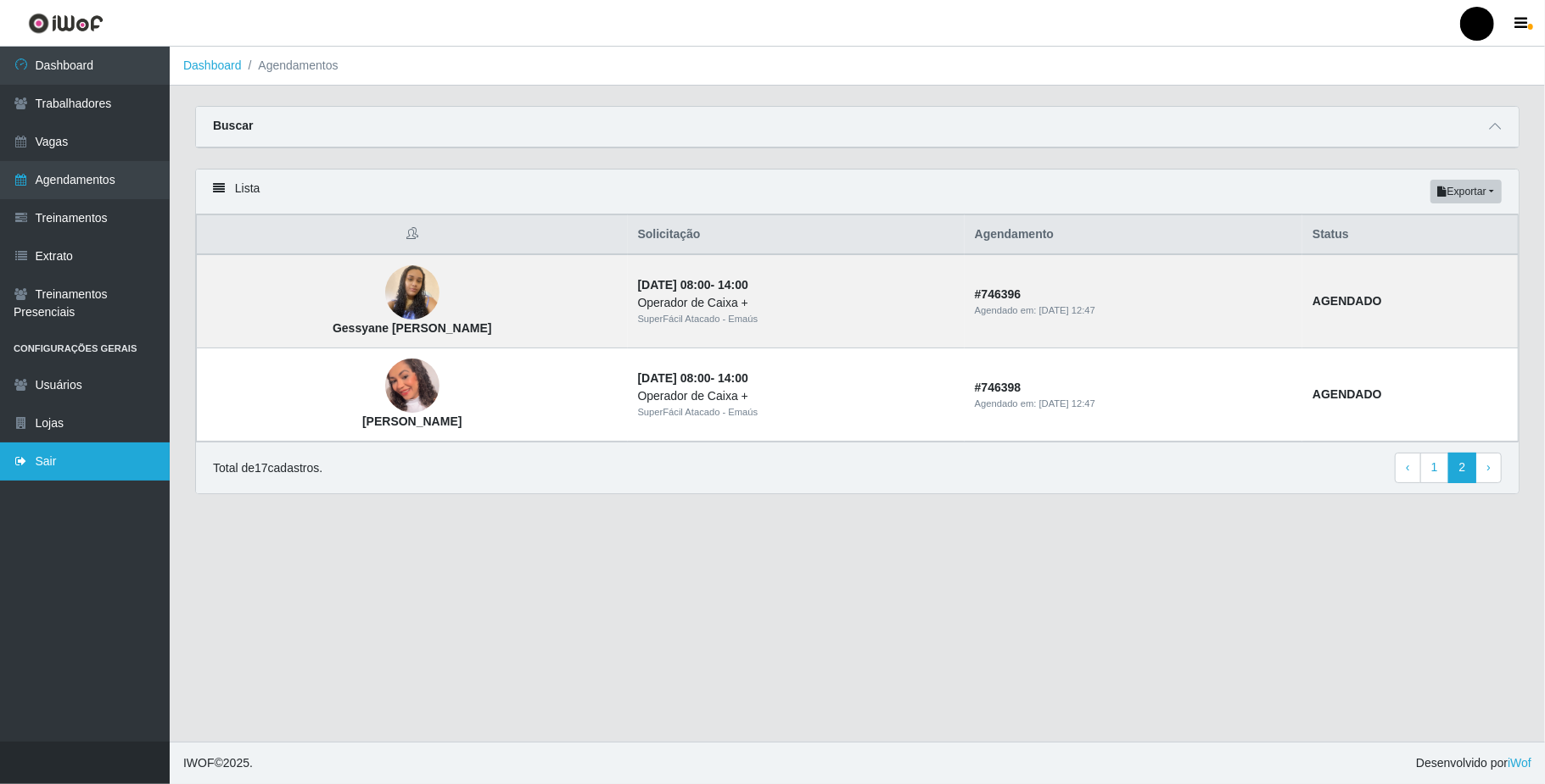
click at [0, 456] on link "Sair" at bounding box center [85, 461] width 170 height 38
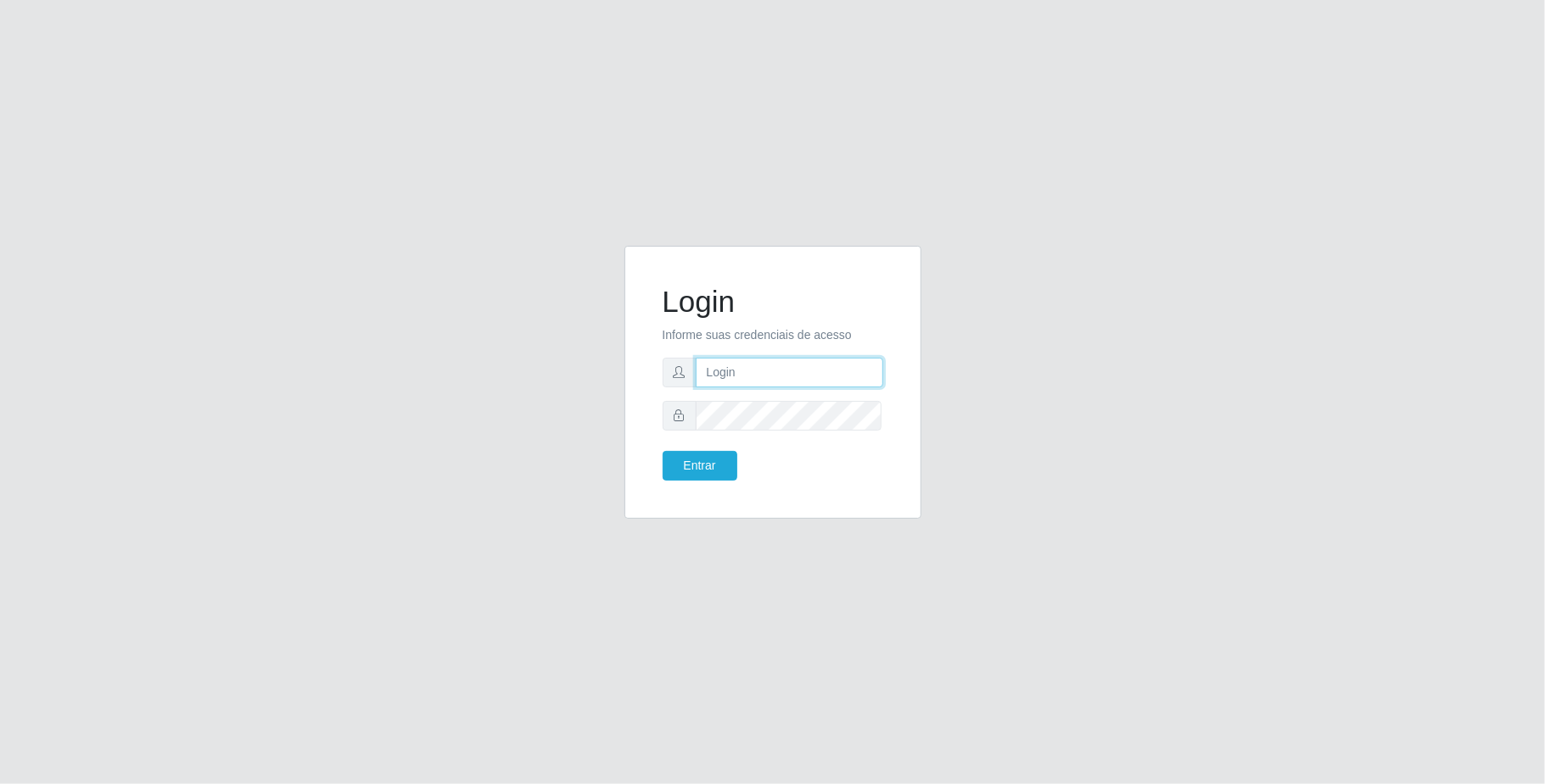
type input "[EMAIL_ADDRESS][DOMAIN_NAME]"
click at [707, 472] on button "Entrar" at bounding box center [699, 465] width 75 height 30
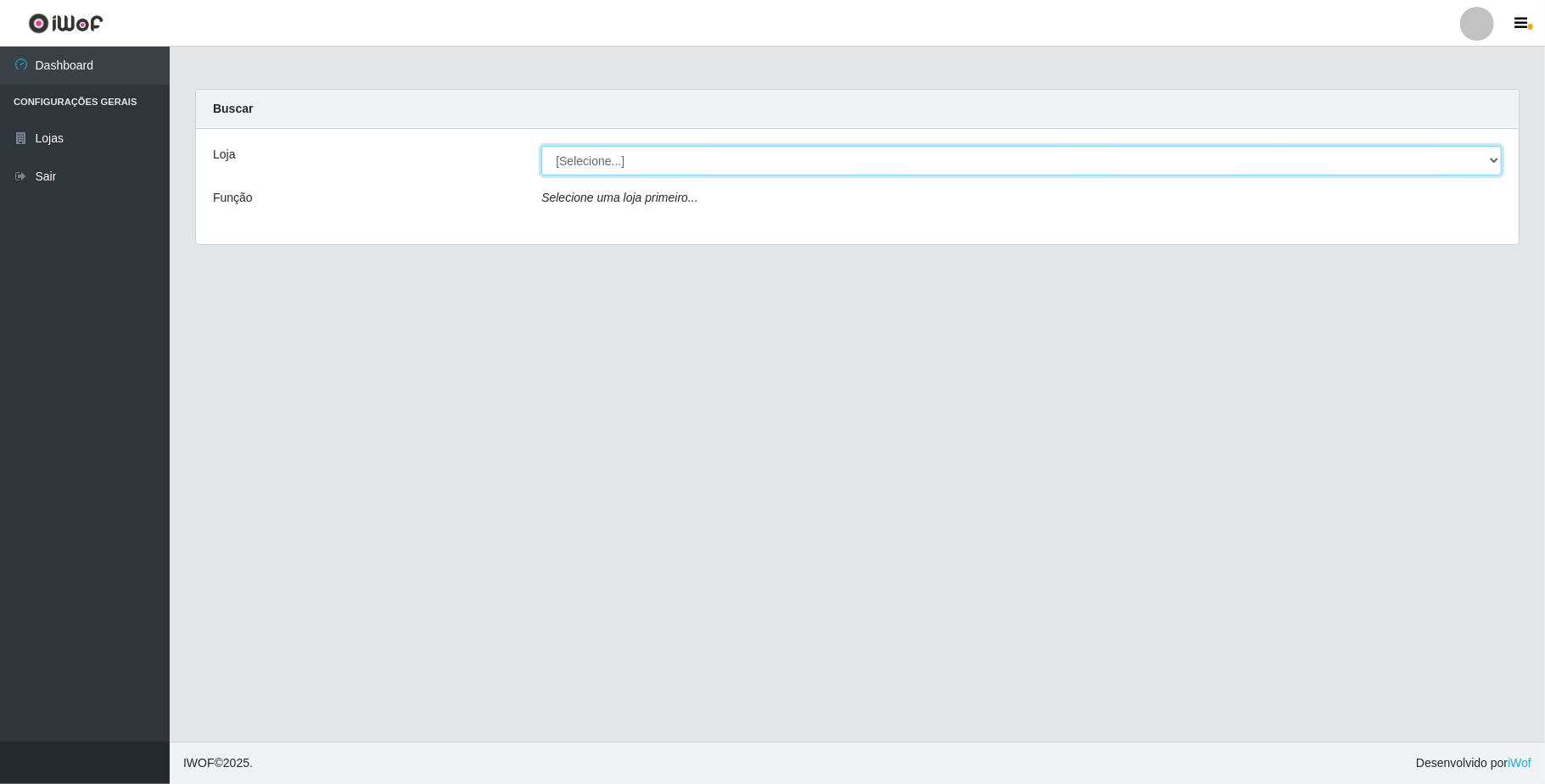
click at [604, 171] on select "[Selecione...] SuperFácil Atacado - Emaús" at bounding box center [1020, 160] width 960 height 30
select select "407"
click at [541, 146] on select "[Selecione...] SuperFácil Atacado - Emaús" at bounding box center [1020, 160] width 960 height 30
